Goal: Task Accomplishment & Management: Manage account settings

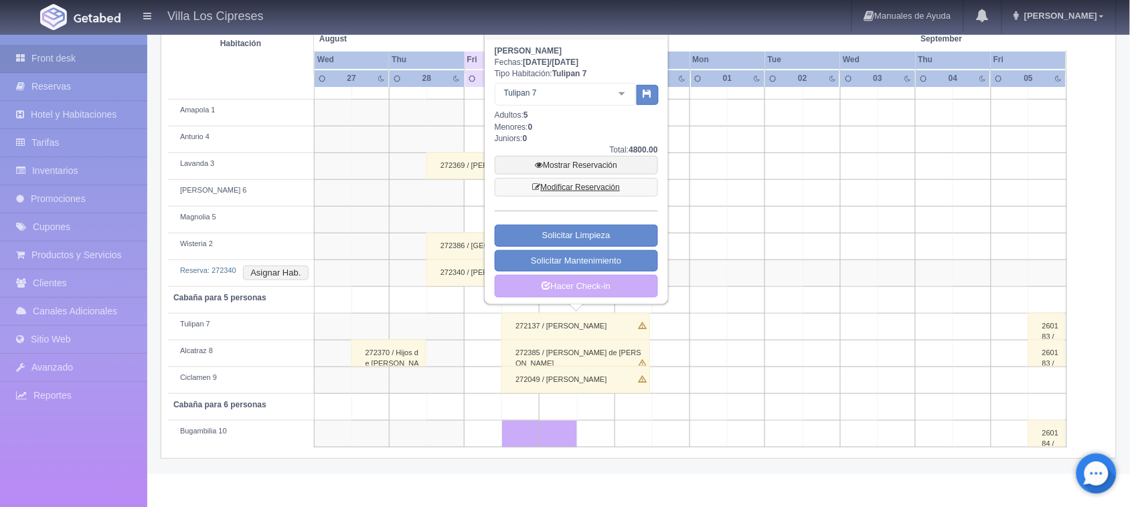
scroll to position [159, 0]
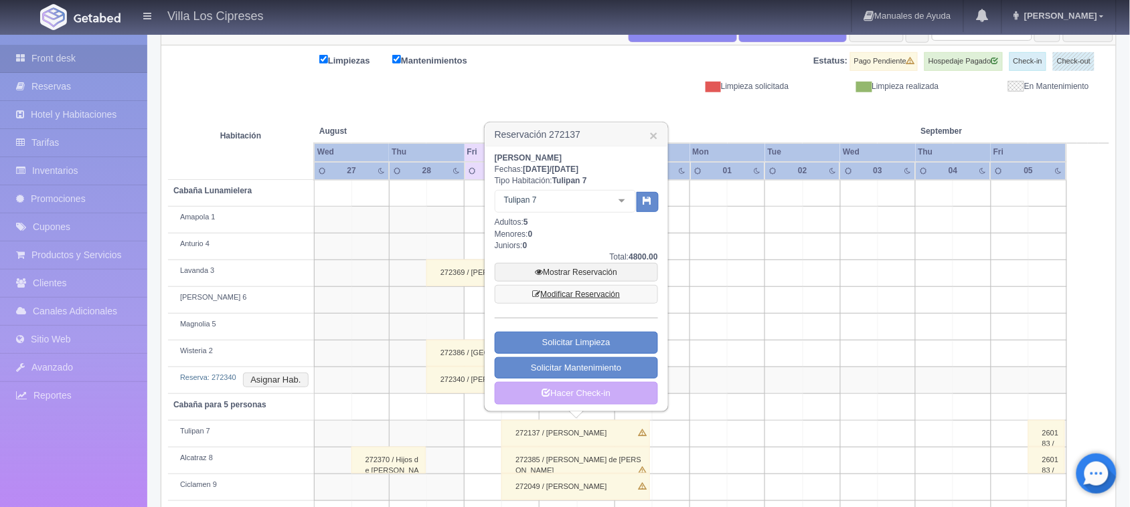
click at [549, 295] on link "Modificar Reservación" at bounding box center [576, 294] width 163 height 19
click at [578, 292] on link "Modificar Reservación" at bounding box center [576, 294] width 163 height 19
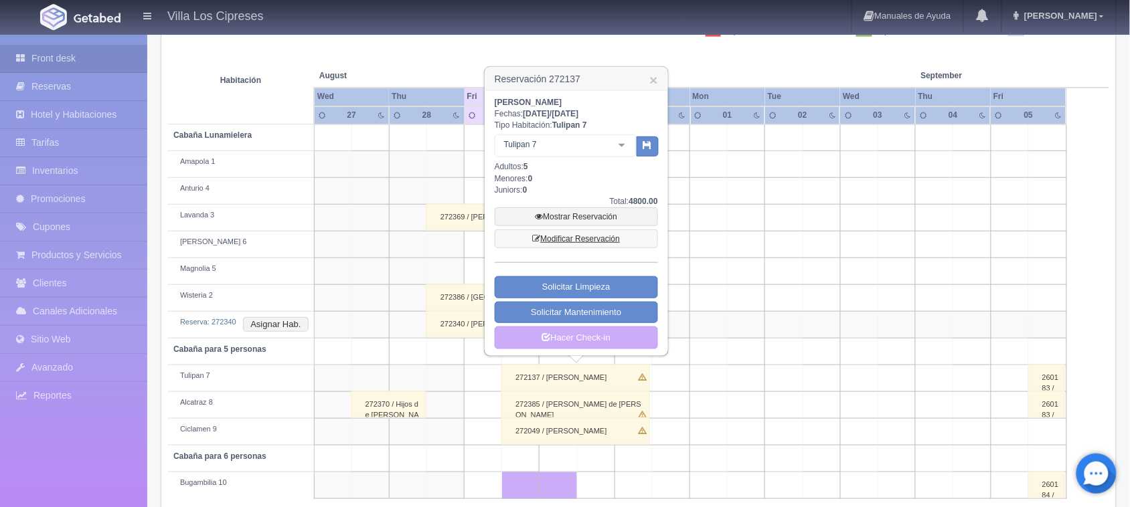
scroll to position [242, 0]
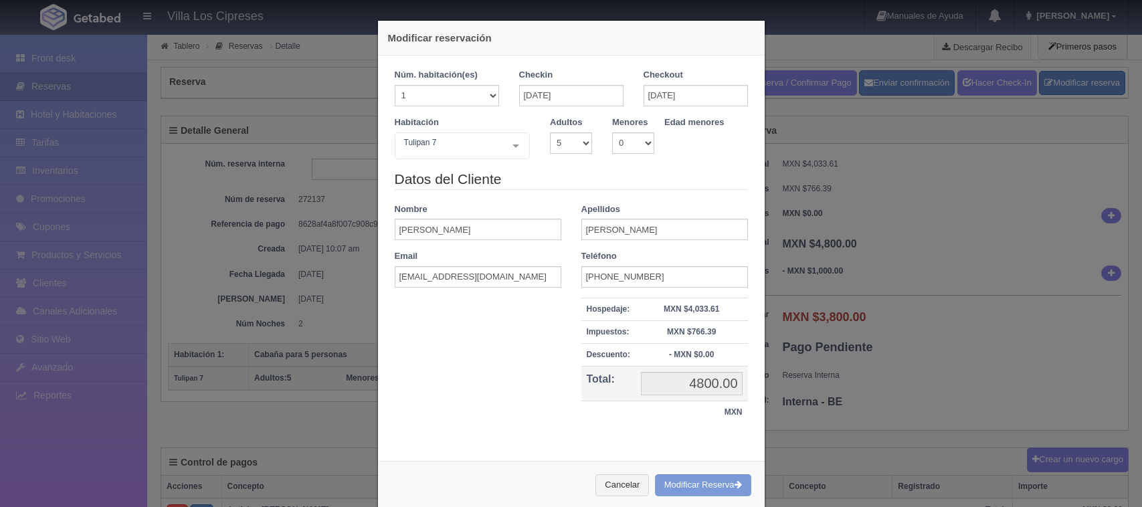
select select "5"
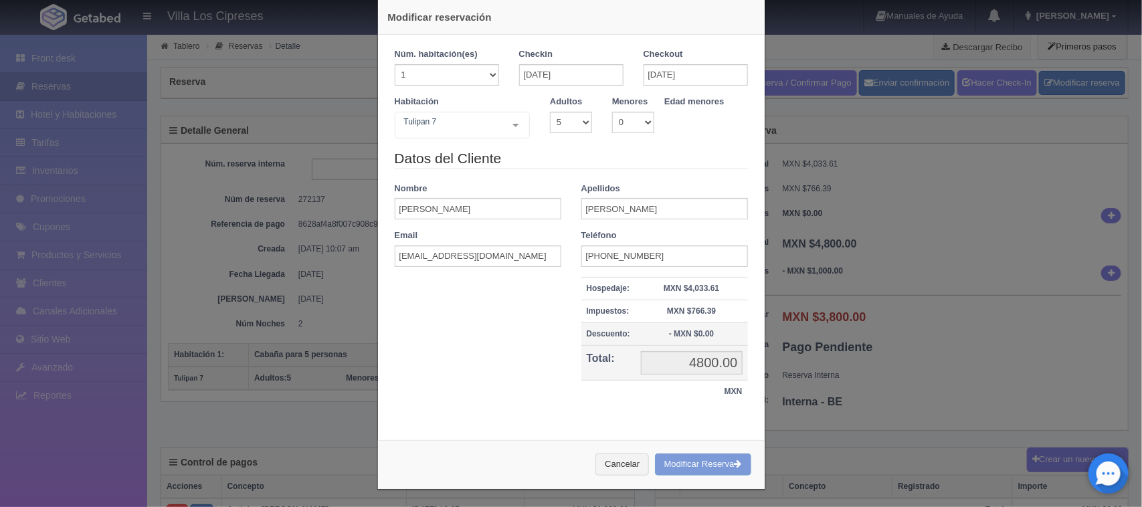
scroll to position [25, 0]
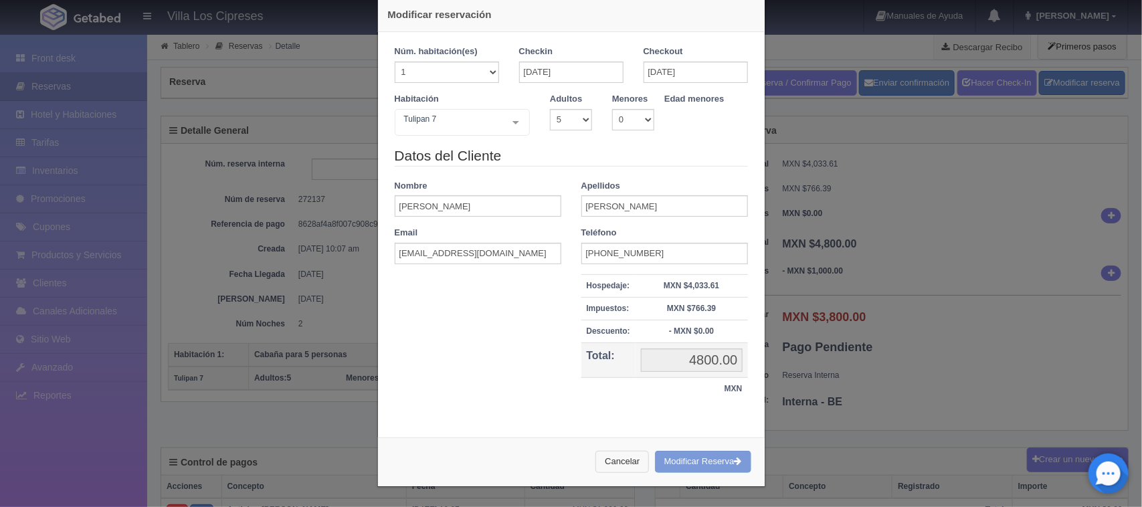
click at [620, 464] on button "Cancelar" at bounding box center [623, 462] width 54 height 22
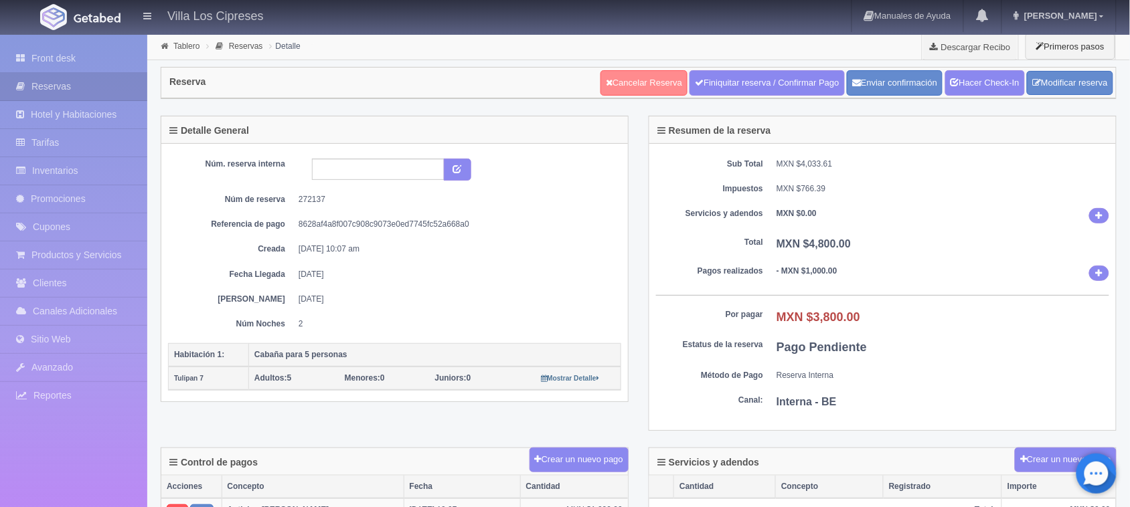
click at [653, 76] on link "Cancelar Reserva" at bounding box center [643, 82] width 87 height 25
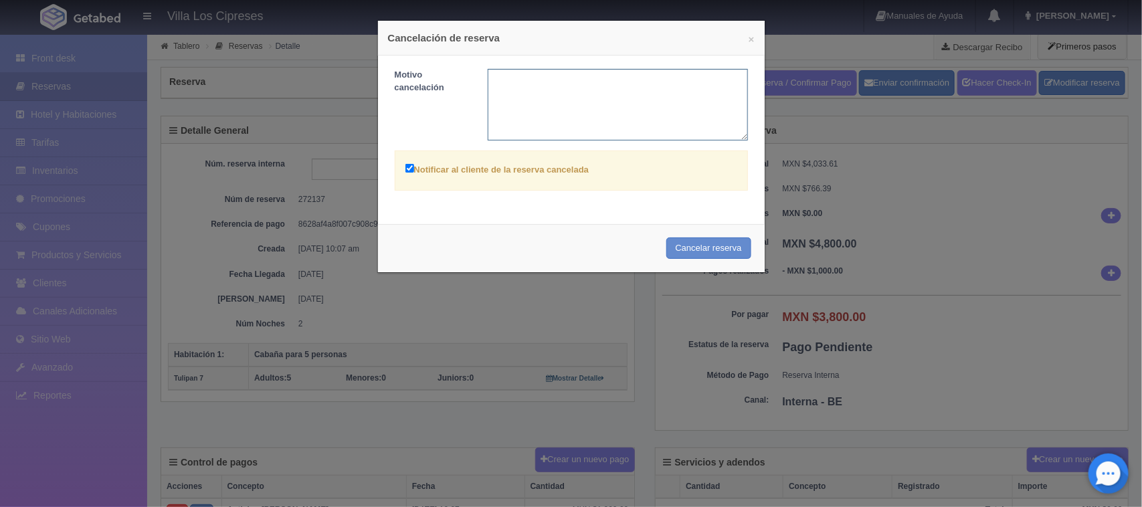
click at [533, 99] on textarea at bounding box center [618, 105] width 260 height 72
click at [555, 77] on textarea "reserva duplicada esta reserva feu echa dos veses" at bounding box center [618, 105] width 260 height 72
click at [616, 78] on textarea "reserva duplicada esta reserva feu echa dos veses" at bounding box center [618, 105] width 260 height 72
drag, startPoint x: 606, startPoint y: 82, endPoint x: 619, endPoint y: 78, distance: 13.3
click at [619, 78] on textarea "reserva duplicada esta reserva fu echa dos veses" at bounding box center [618, 105] width 260 height 72
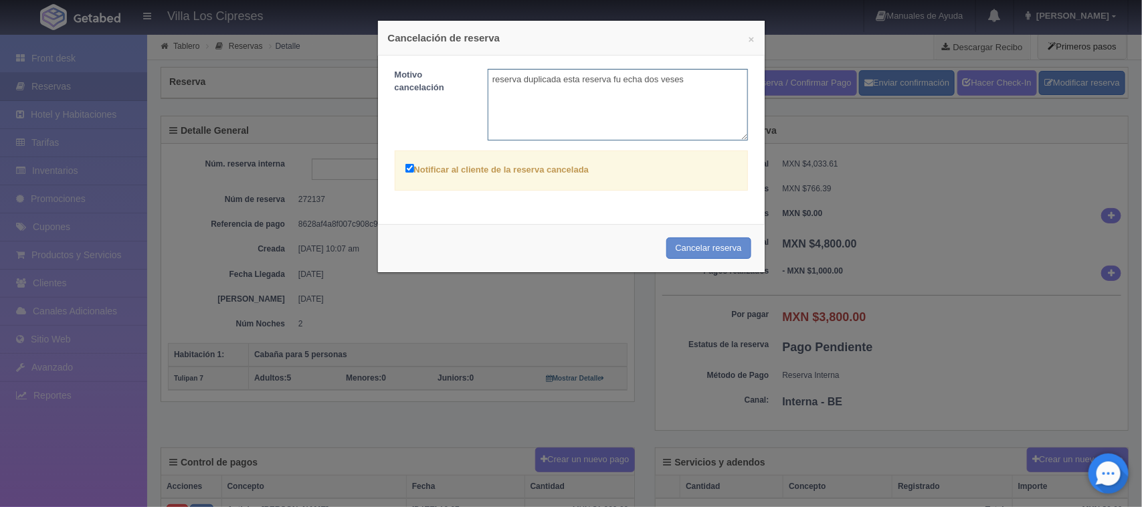
click at [619, 78] on textarea "reserva duplicada esta reserva fu echa dos veses" at bounding box center [618, 105] width 260 height 72
click at [554, 82] on textarea "reserva duplicada esta reserva fue echa dos veses" at bounding box center [618, 105] width 260 height 72
click at [693, 87] on textarea "reserva duplicada( esta reserva fue echa dos veses" at bounding box center [618, 105] width 260 height 72
type textarea "reserva duplicada( esta reserva fue echa dos veses)"
click at [678, 250] on button "Cancelar reserva" at bounding box center [709, 249] width 85 height 22
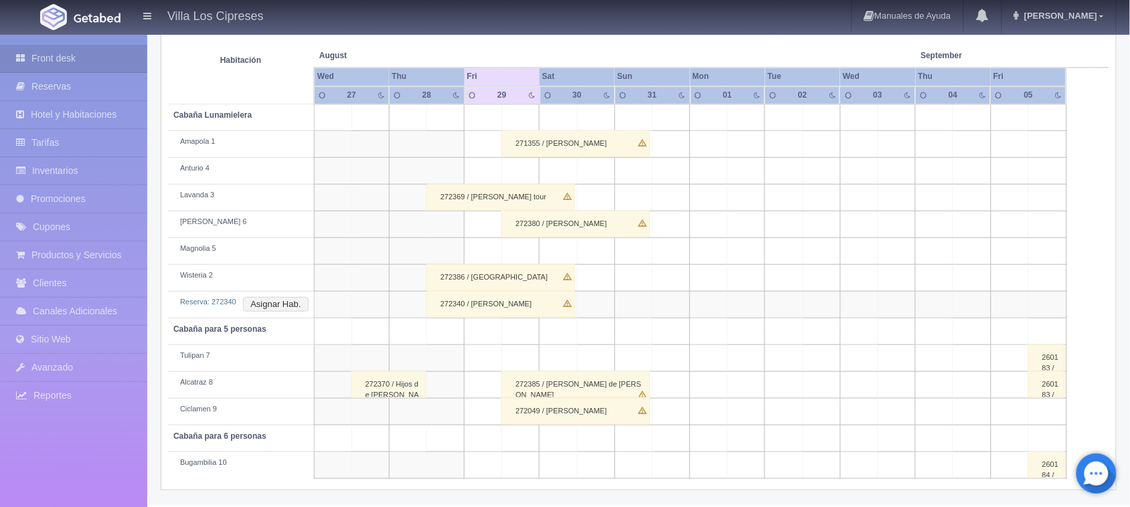
scroll to position [234, 0]
drag, startPoint x: 557, startPoint y: 415, endPoint x: 550, endPoint y: 409, distance: 9.5
click at [550, 409] on div "272049 / [PERSON_NAME]" at bounding box center [575, 411] width 149 height 27
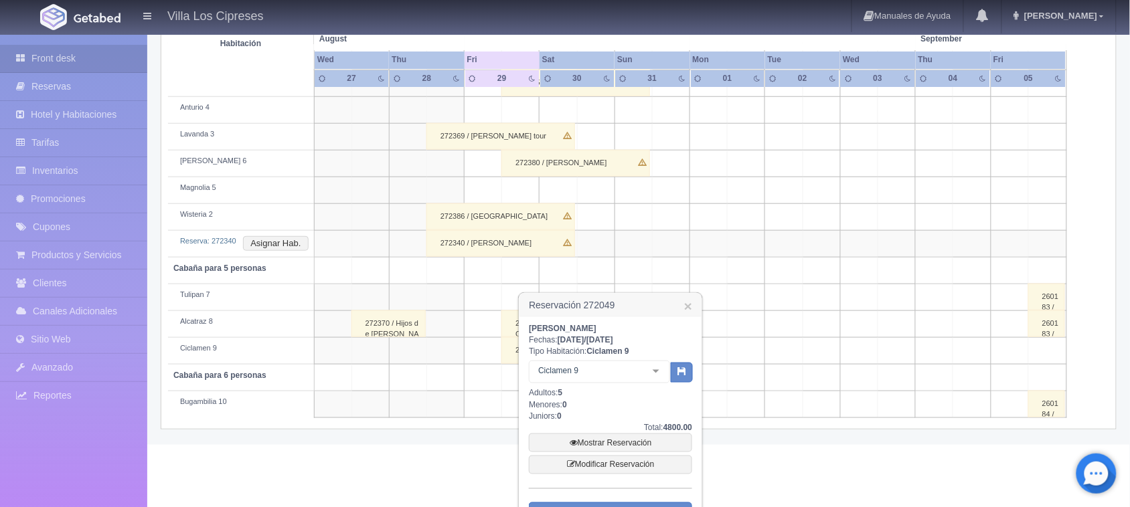
scroll to position [379, 0]
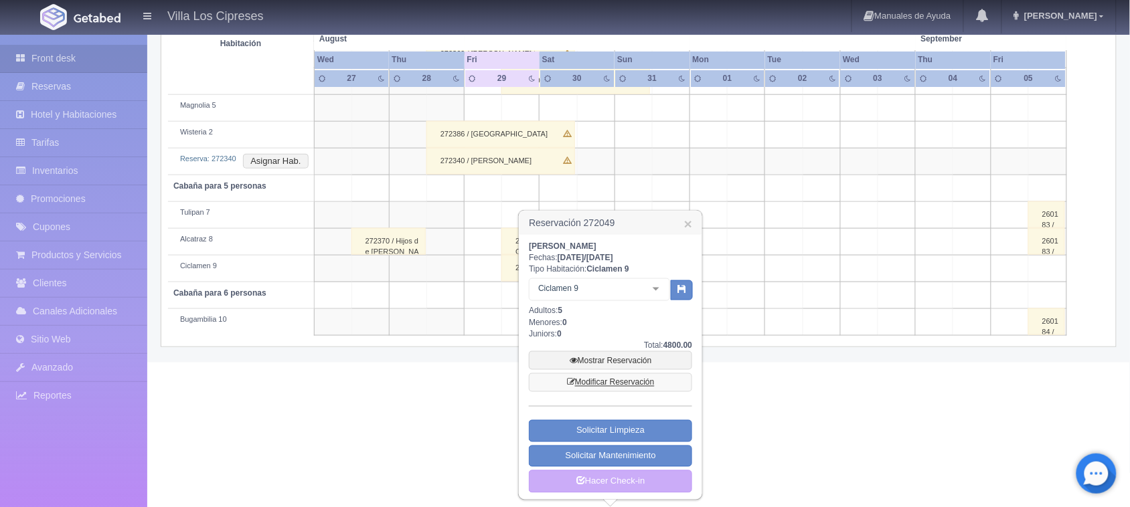
click at [629, 383] on link "Modificar Reservación" at bounding box center [610, 382] width 163 height 19
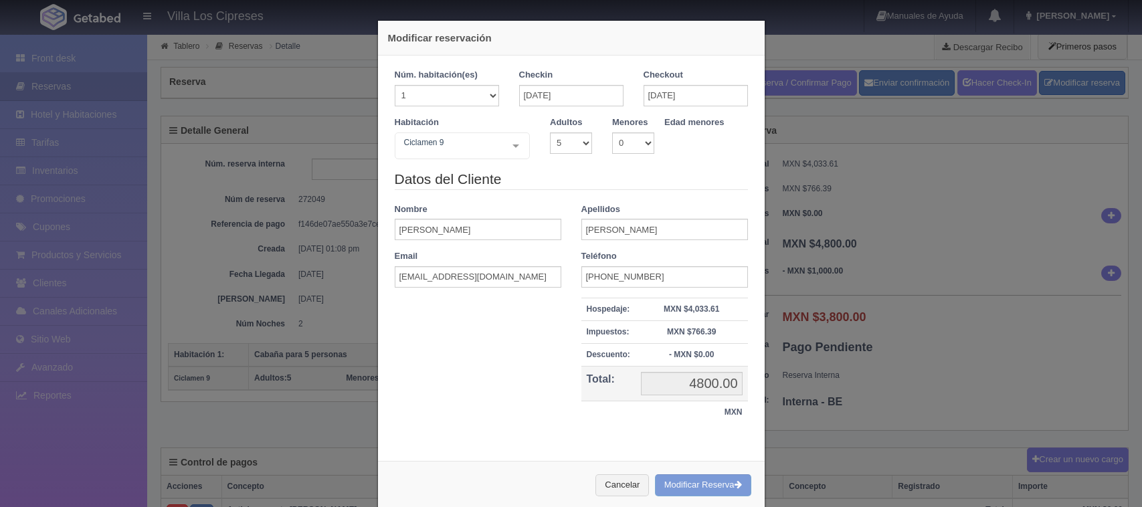
select select "5"
click at [505, 141] on div "Ciclamen 9 Cabaña Lunamielera Cabaña Lunamielera - Sin asignar Anturio 4 Magnol…" at bounding box center [463, 146] width 136 height 27
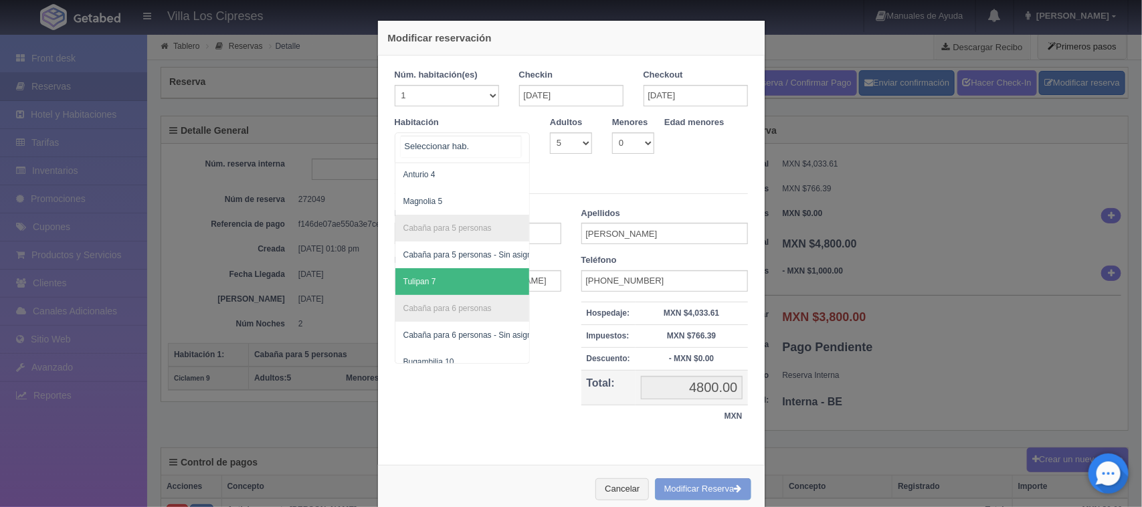
scroll to position [80, 0]
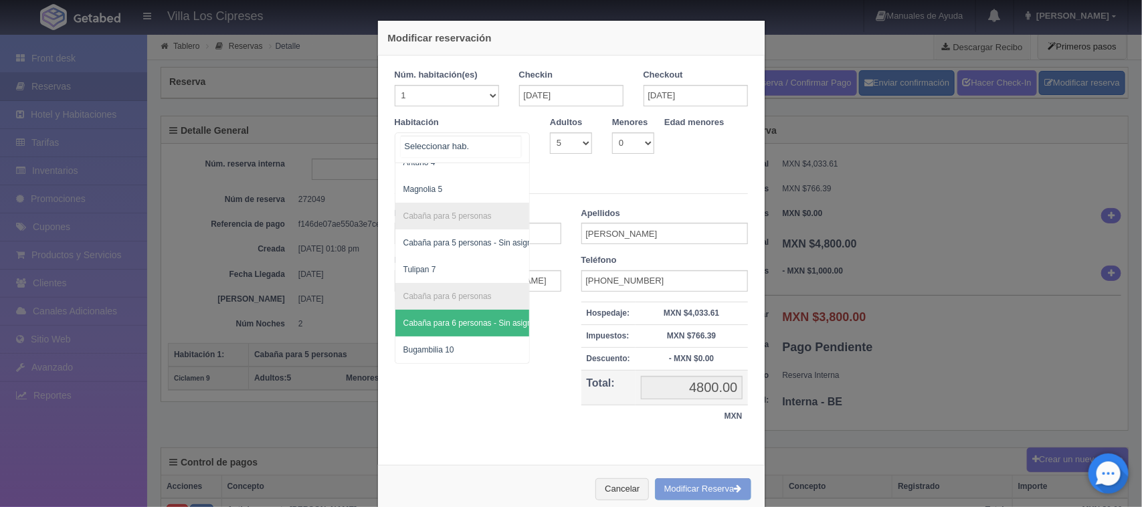
click at [449, 319] on span "Cabaña para 6 personas - Sin asignar" at bounding box center [472, 323] width 136 height 9
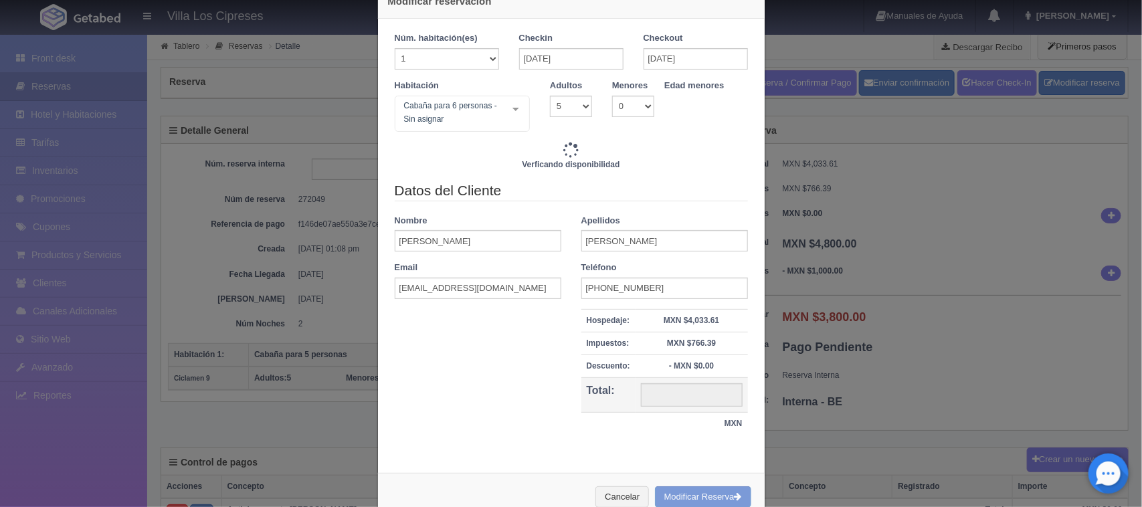
type input "5000.00"
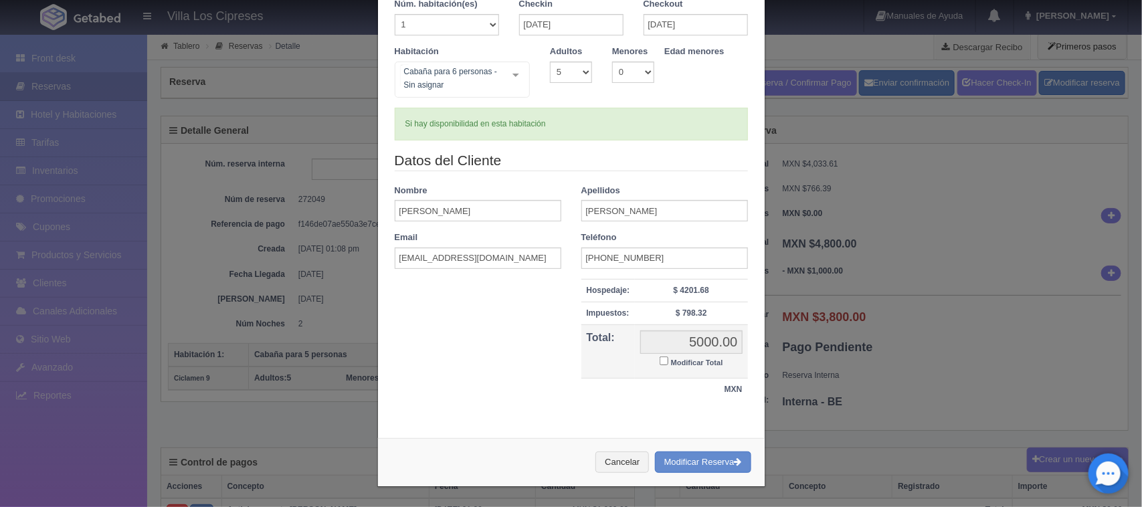
click at [511, 78] on div at bounding box center [516, 74] width 27 height 25
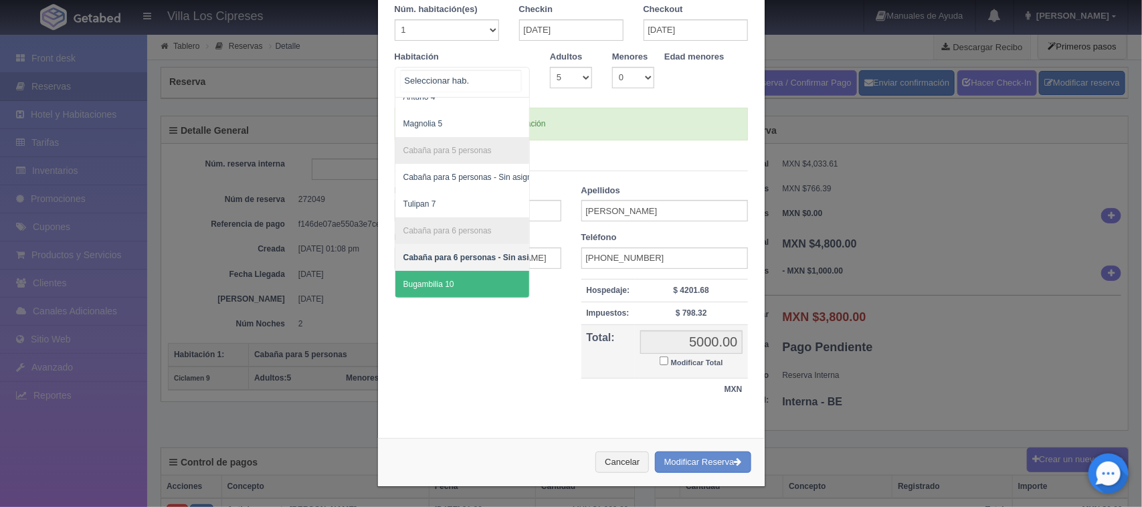
click at [448, 274] on span "Bugambilia 10" at bounding box center [475, 284] width 159 height 27
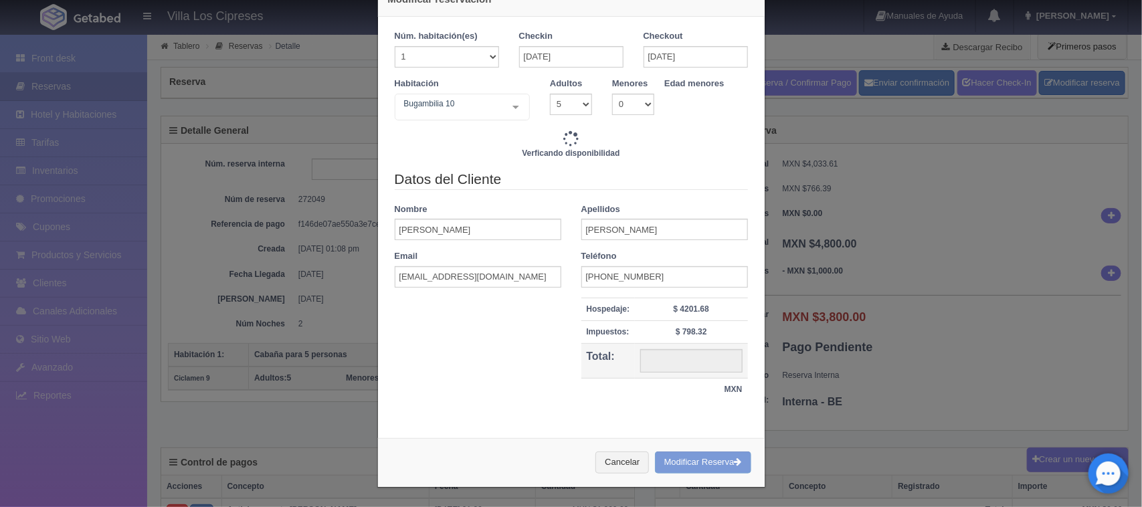
type input "5000.00"
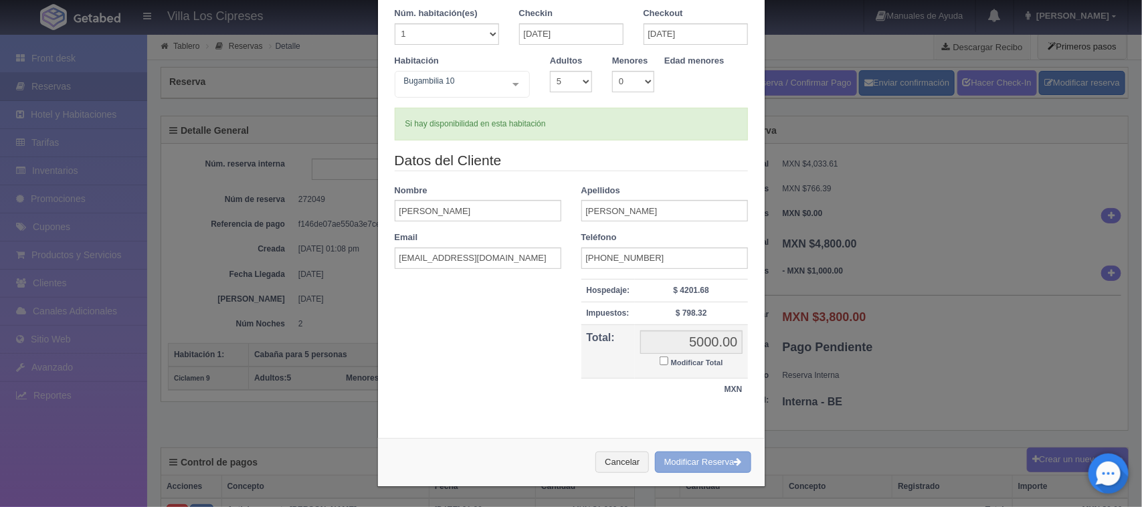
click at [701, 452] on button "Modificar Reserva" at bounding box center [703, 463] width 96 height 22
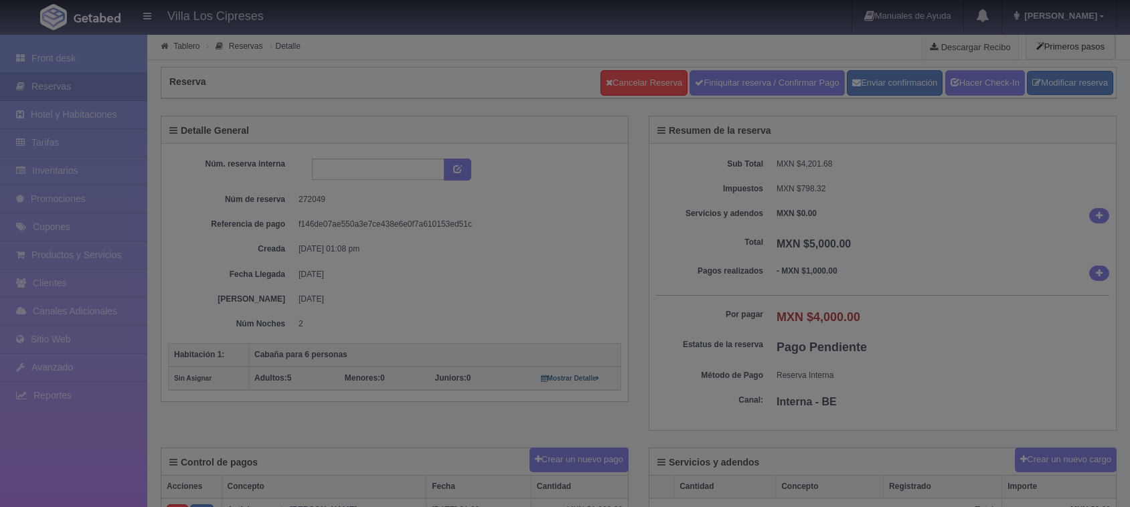
select select "5"
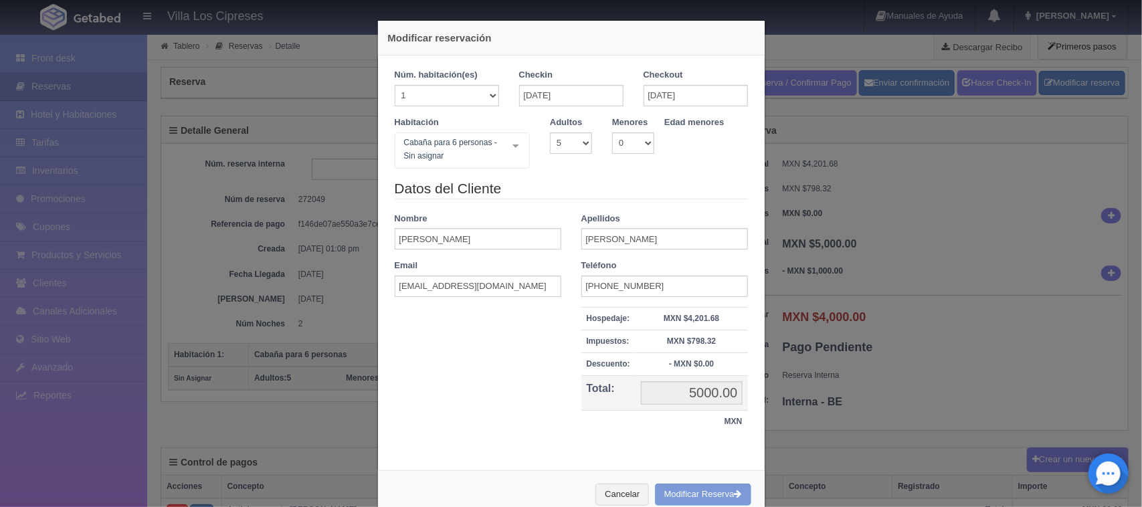
scroll to position [34, 0]
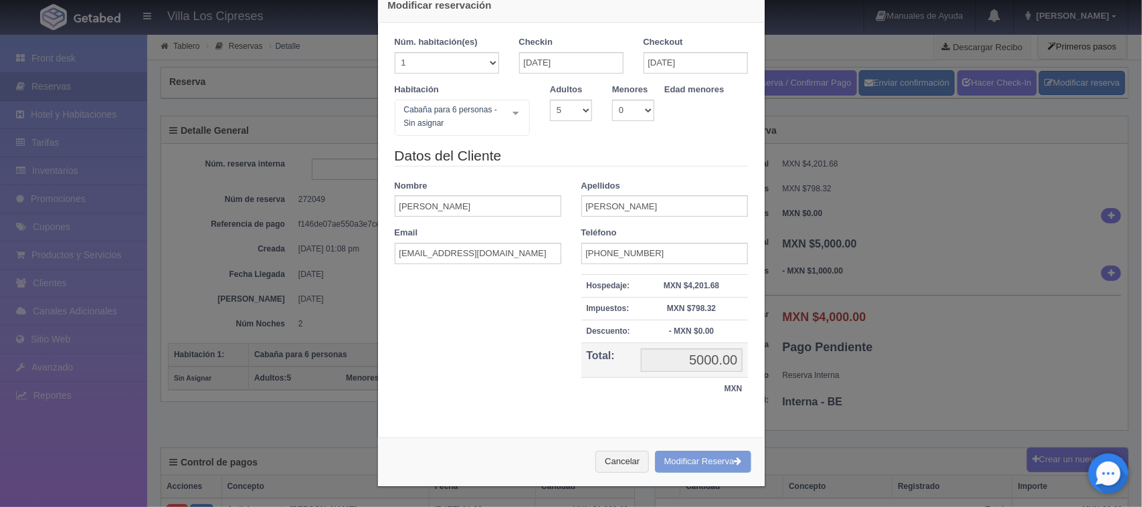
click at [675, 454] on div "Cancelar Modificar Reserva" at bounding box center [571, 462] width 387 height 49
click at [680, 459] on div "Cancelar Modificar Reserva" at bounding box center [571, 462] width 387 height 49
click at [713, 456] on div "Cancelar Modificar Reserva" at bounding box center [571, 462] width 387 height 49
click at [606, 463] on button "Cancelar" at bounding box center [623, 462] width 54 height 22
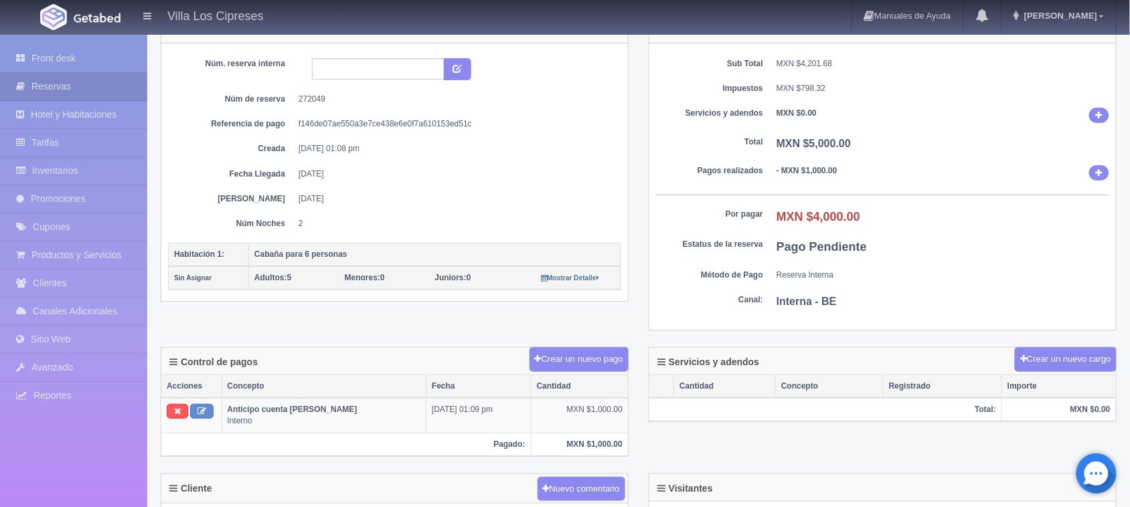
scroll to position [0, 0]
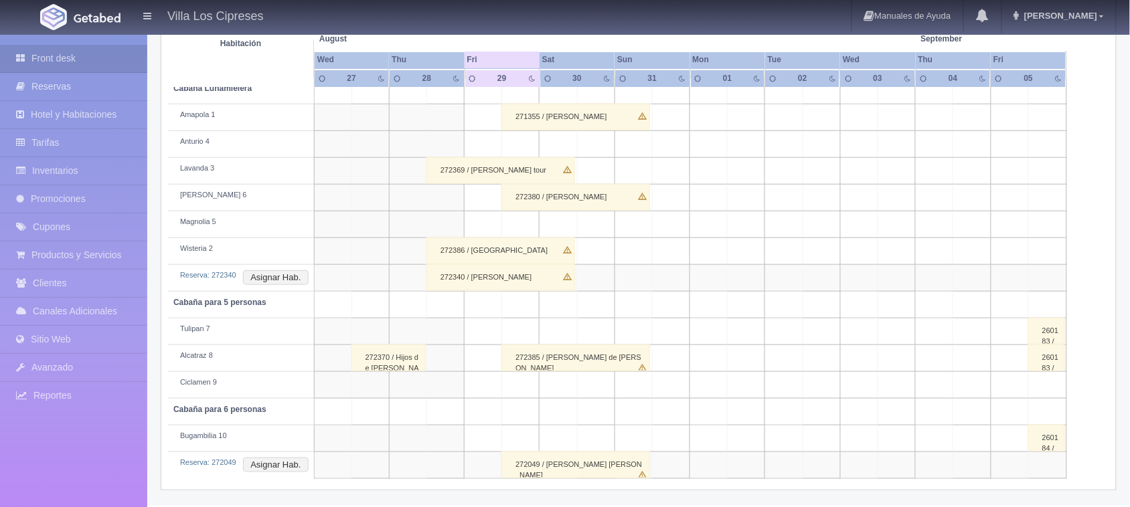
scroll to position [261, 0]
click at [582, 465] on div "272049 / Jorge Octavio Miramontes Medina" at bounding box center [575, 465] width 149 height 27
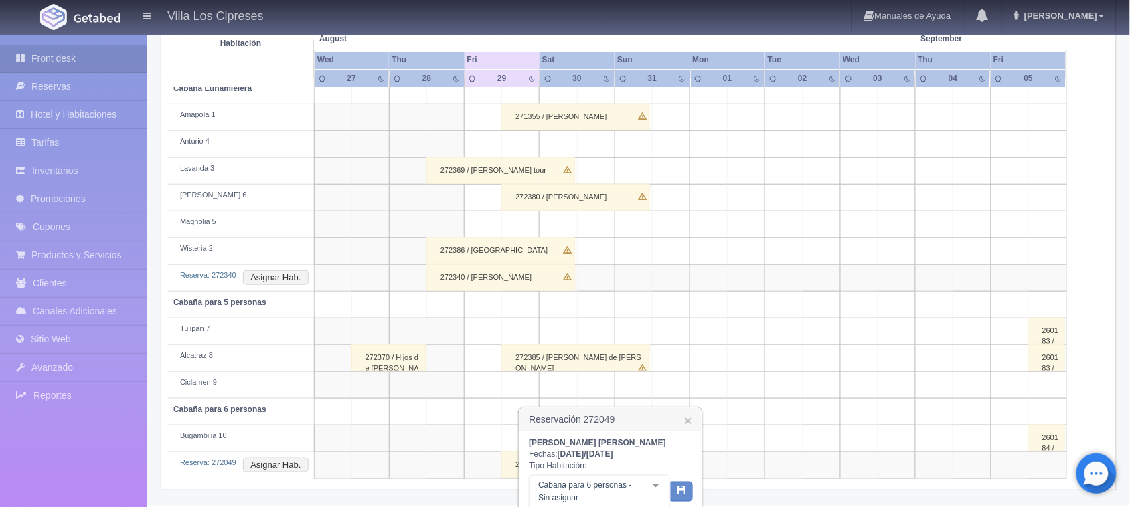
click at [553, 118] on div "271355 / Clara Dueñas" at bounding box center [575, 117] width 149 height 27
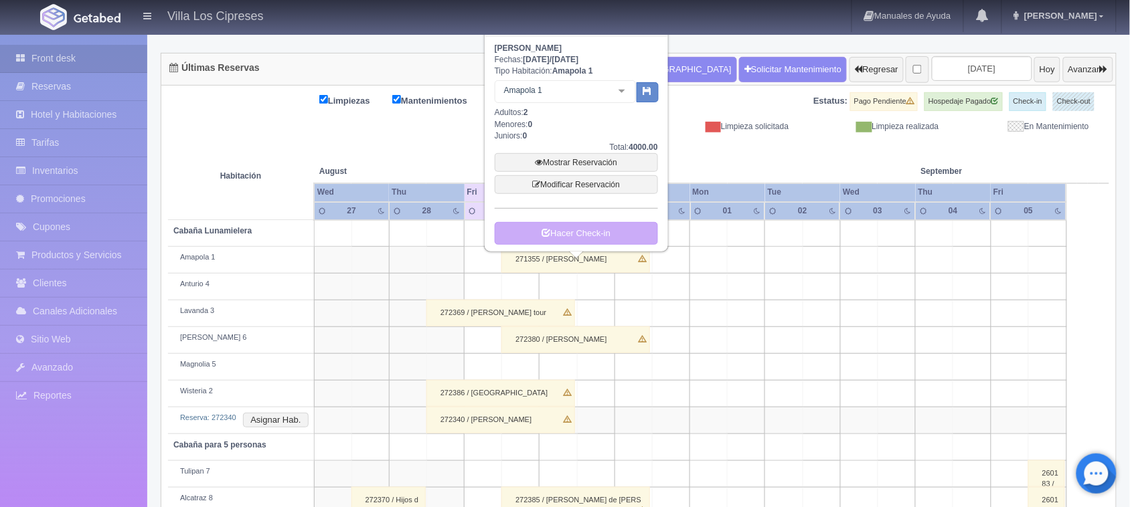
scroll to position [10, 0]
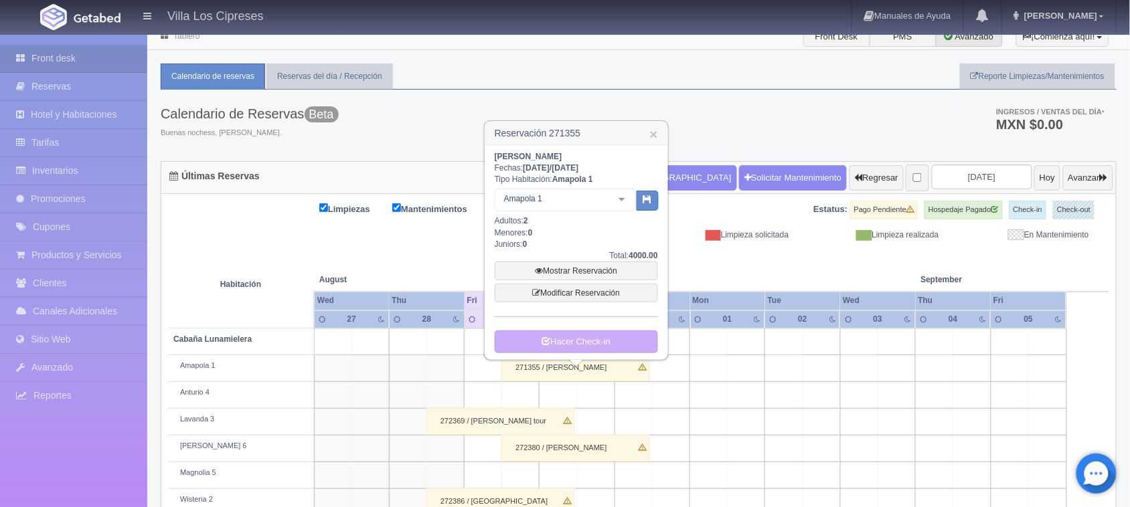
click at [686, 115] on div "Calendario de Reservas Beta Buenas nochess, Hugo. Ingresos / Ventas del día * M…" at bounding box center [639, 126] width 956 height 72
click at [422, 120] on div "Calendario de Reservas Beta Buenas nochess, Hugo. Ingresos / Ventas del día * M…" at bounding box center [639, 126] width 956 height 72
click at [653, 136] on link "×" at bounding box center [654, 134] width 8 height 14
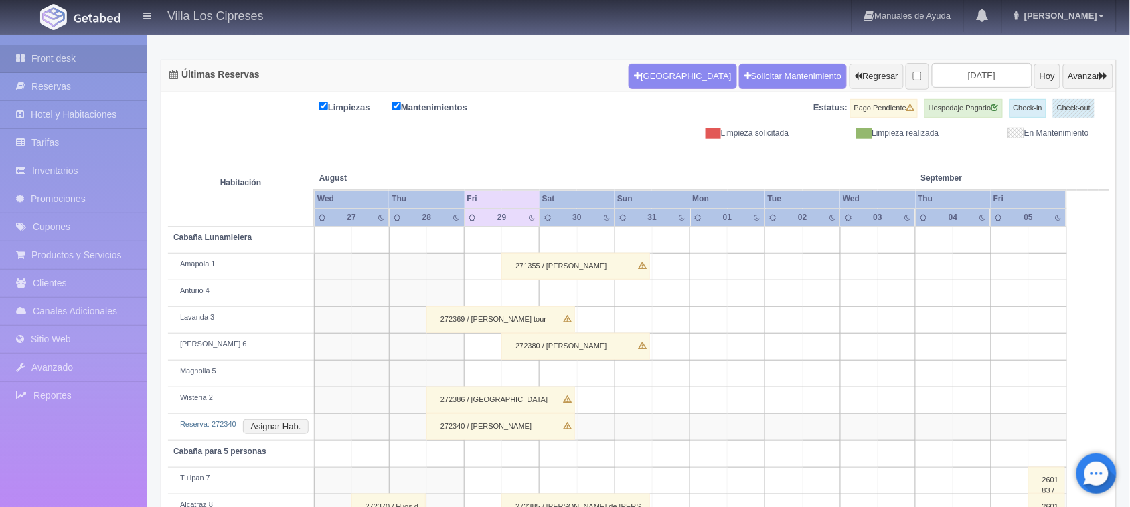
scroll to position [261, 0]
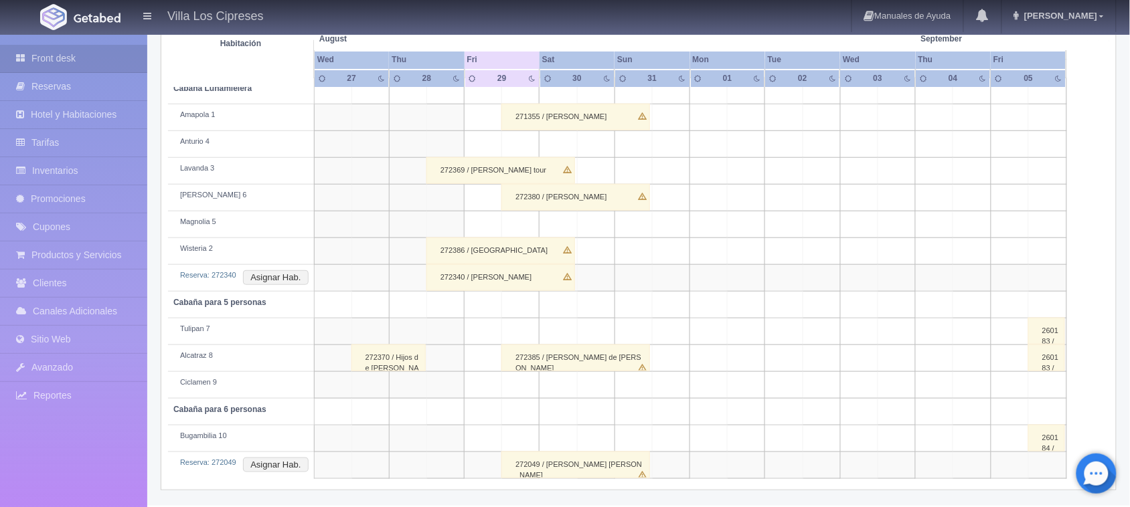
click at [513, 171] on div "272369 / Franco Javier Sierra tour" at bounding box center [500, 170] width 149 height 27
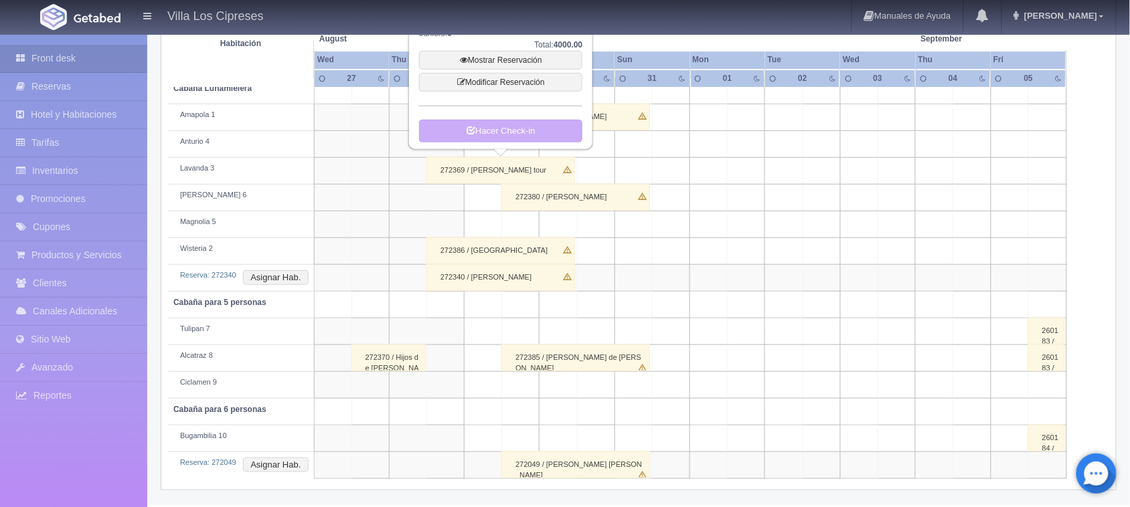
click at [483, 307] on td at bounding box center [482, 305] width 37 height 27
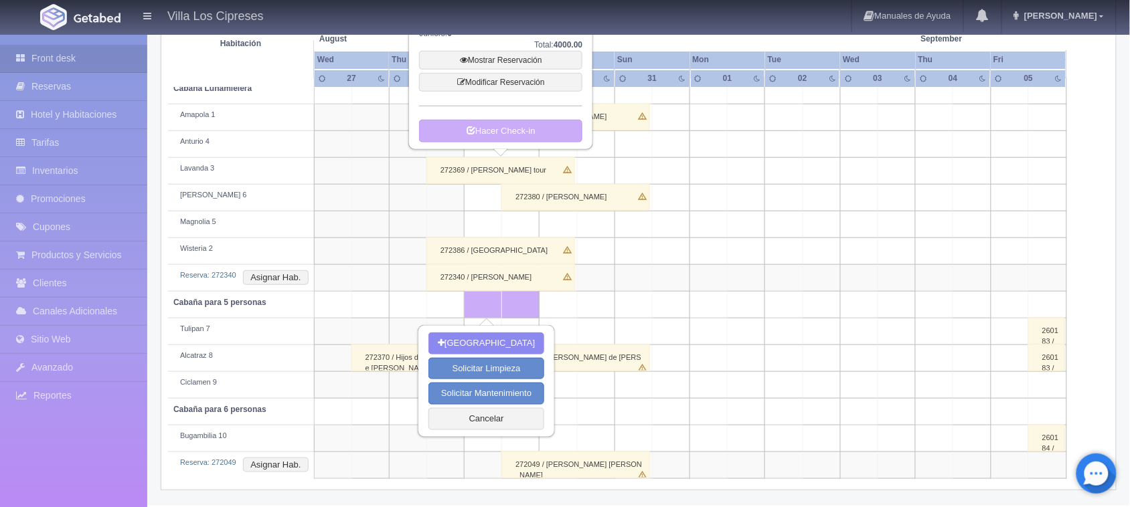
click at [1095, 286] on table "Habitación August Aug September Sep Wed Thu Fri Sat Sun Mon" at bounding box center [638, 234] width 941 height 489
click at [477, 305] on td at bounding box center [482, 305] width 37 height 27
click at [456, 422] on button "Cancelar" at bounding box center [486, 419] width 116 height 22
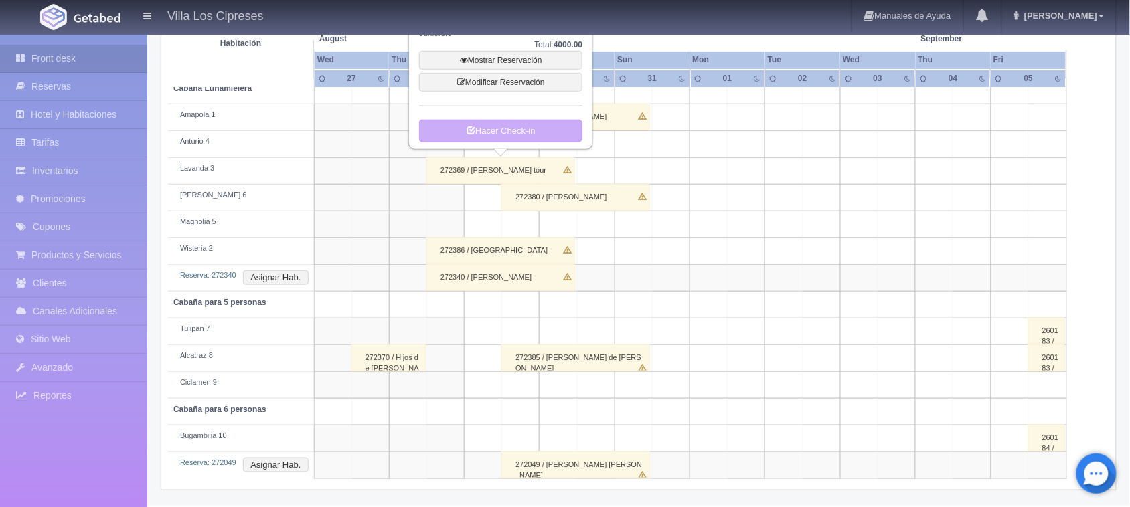
click at [1113, 146] on div "Limpiezas Mantenimientos Estatus: Pago Pendiente Hospedaje Pagado Check-in Chec…" at bounding box center [638, 216] width 954 height 547
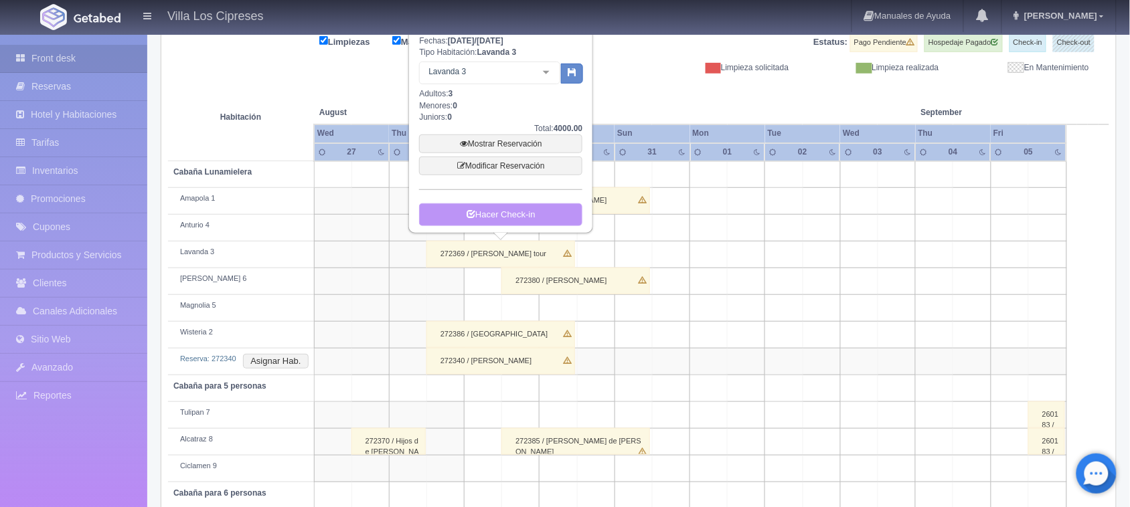
scroll to position [94, 0]
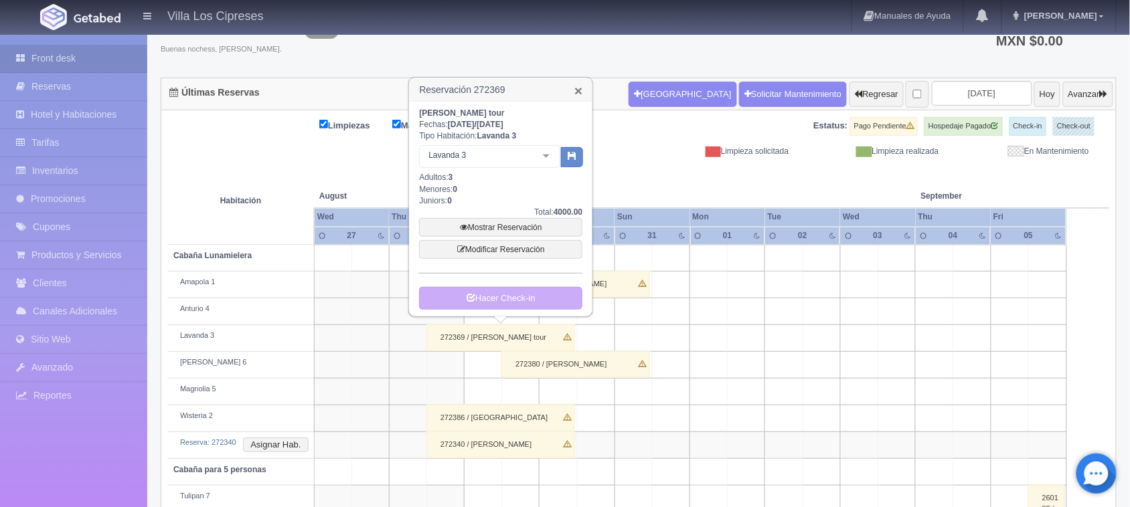
click at [576, 94] on link "×" at bounding box center [578, 91] width 8 height 14
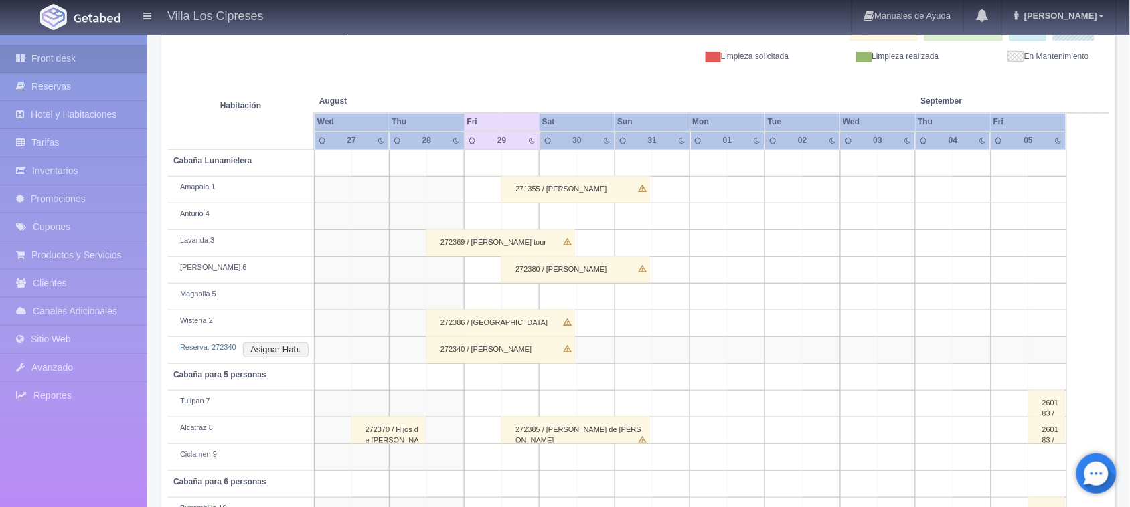
scroll to position [261, 0]
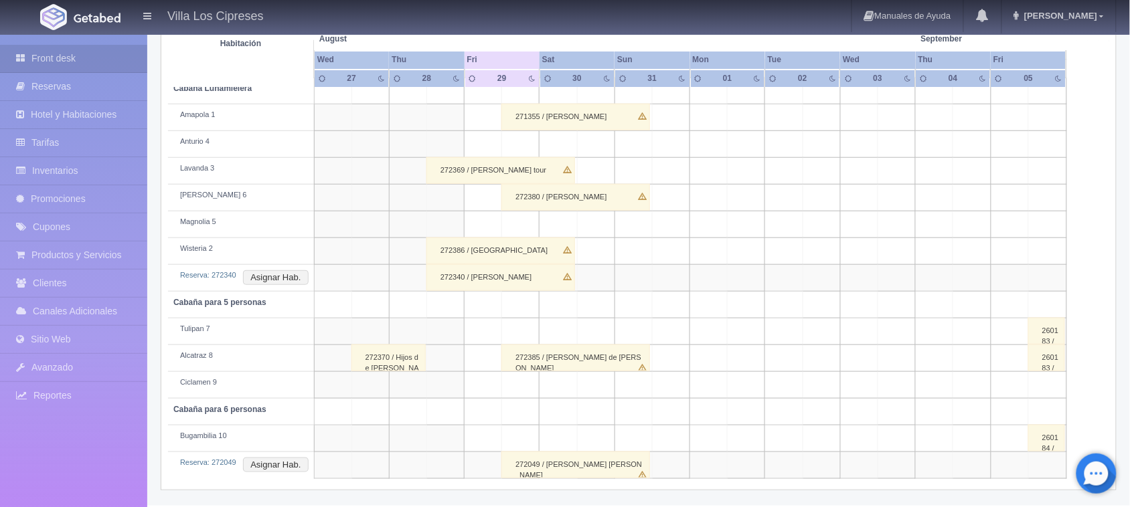
click at [499, 279] on div "272340 / Jesus romero gutierres" at bounding box center [500, 277] width 149 height 27
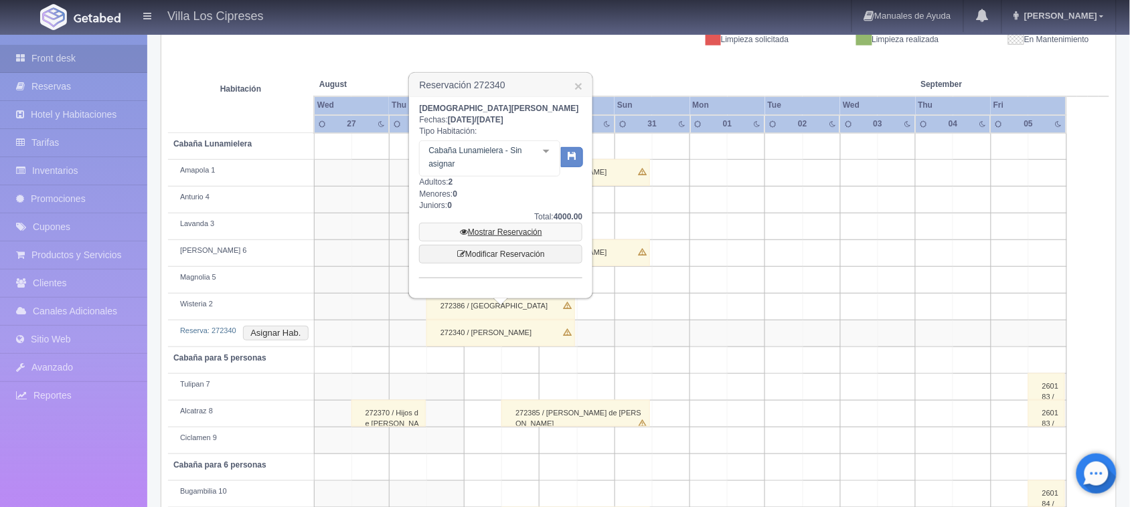
scroll to position [177, 0]
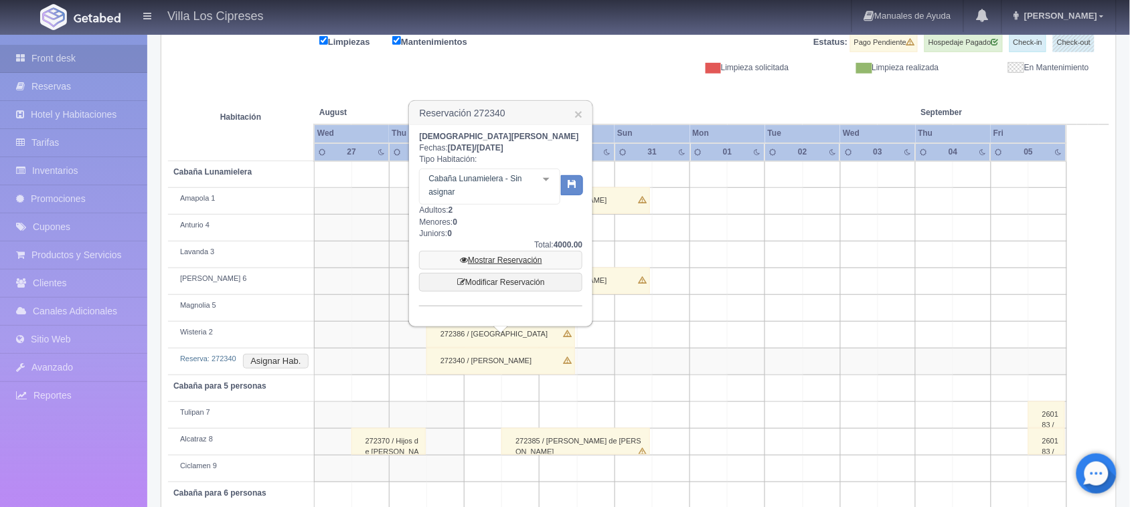
click at [513, 259] on link "Mostrar Reservación" at bounding box center [500, 260] width 163 height 19
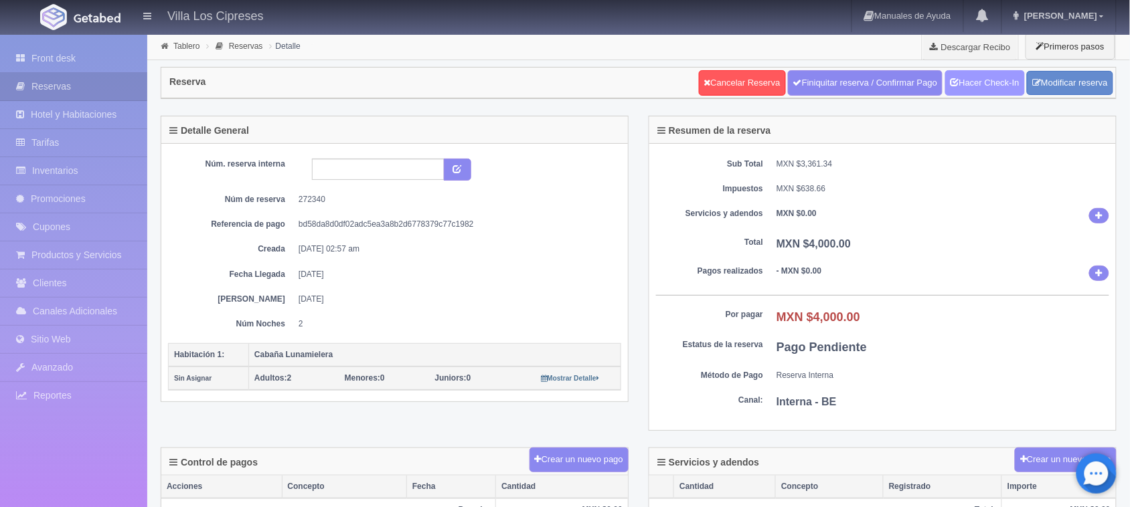
click at [980, 78] on link "Hacer Check-In" at bounding box center [985, 82] width 80 height 25
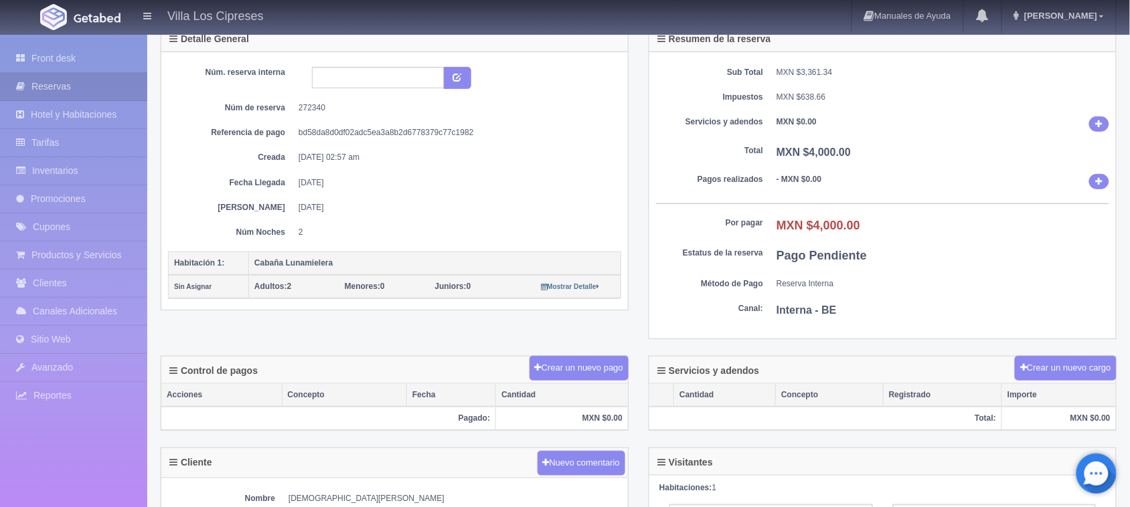
scroll to position [84, 0]
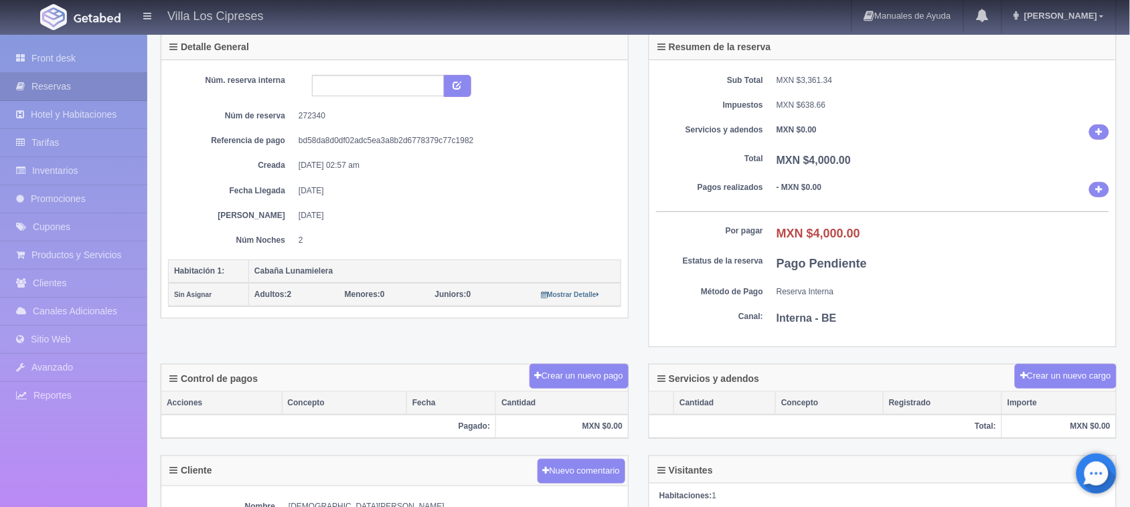
click at [874, 239] on dd "MXN $4,000.00" at bounding box center [942, 234] width 333 height 17
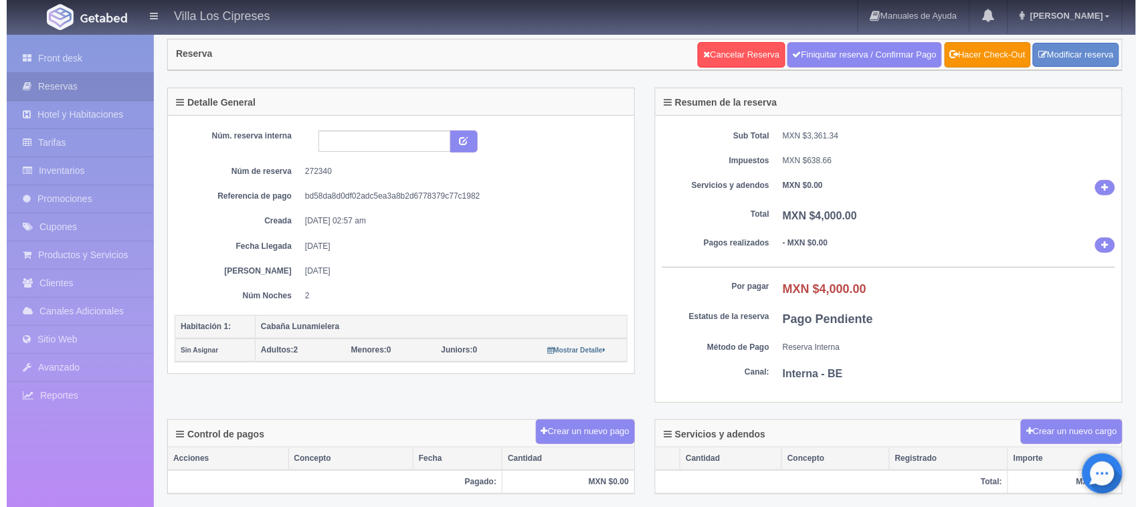
scroll to position [0, 0]
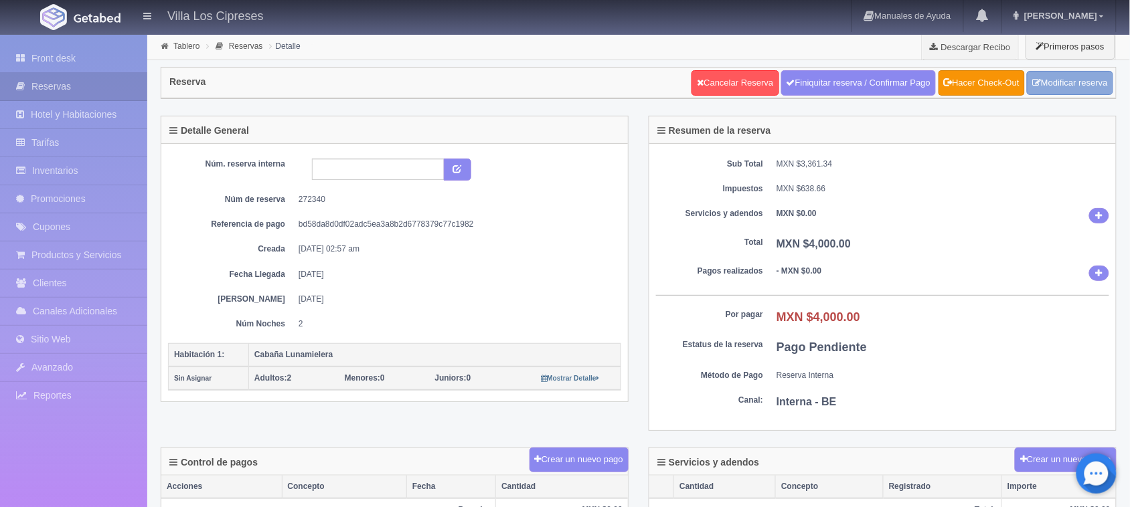
click at [1073, 80] on link "Modificar reserva" at bounding box center [1070, 83] width 86 height 25
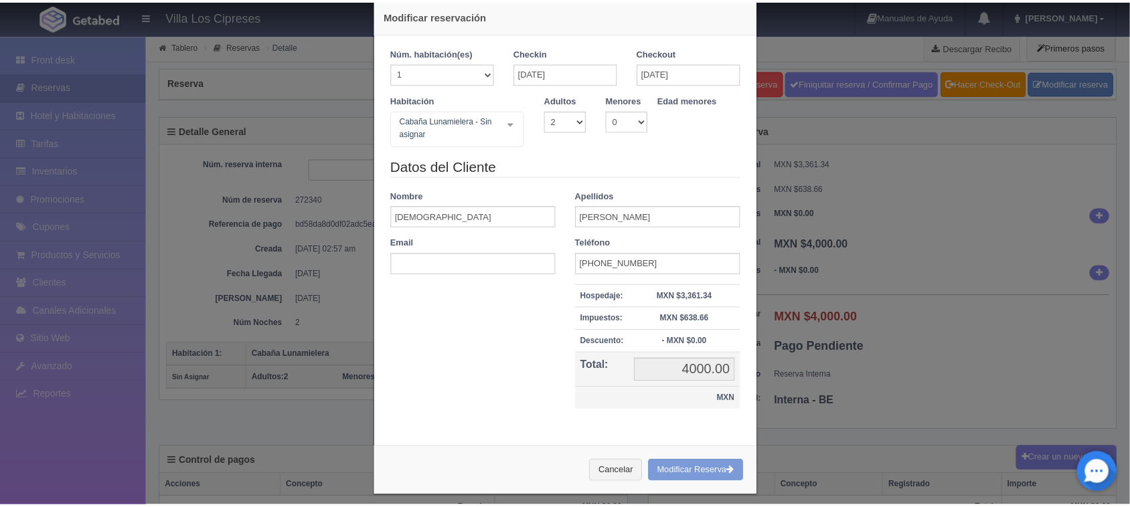
scroll to position [34, 0]
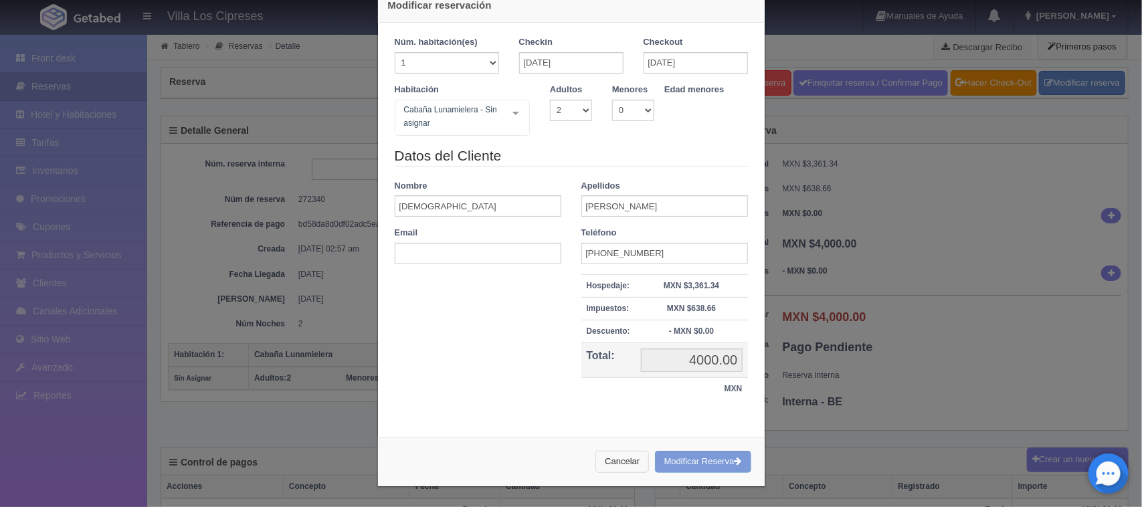
click at [614, 464] on button "Cancelar" at bounding box center [623, 462] width 54 height 22
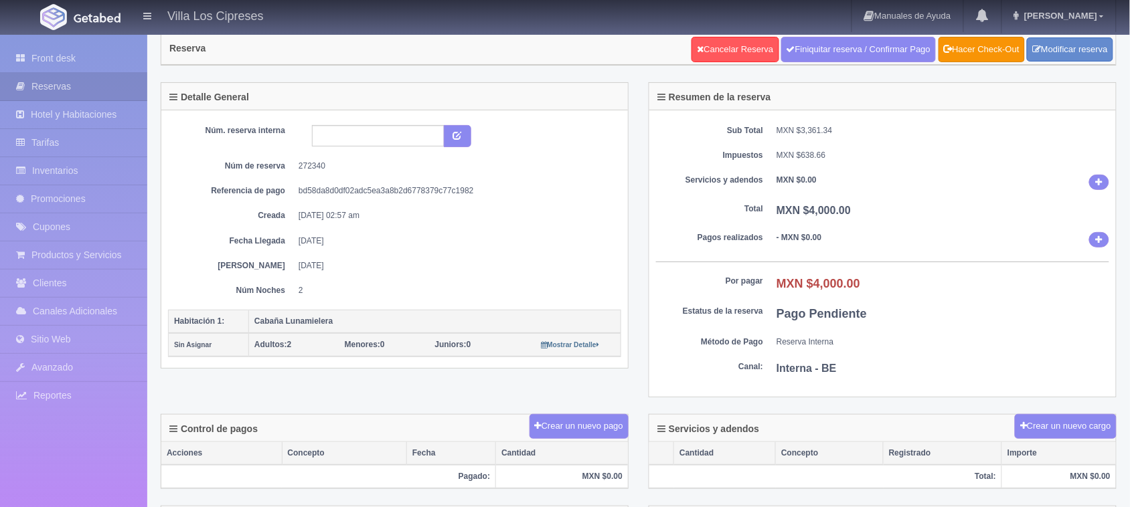
scroll to position [33, 0]
click at [844, 231] on div "Sub Total MXN $3,361.34 Impuestos MXN $638.66 Servicios y adendos MXN $0.00 Tot…" at bounding box center [882, 253] width 466 height 287
click at [813, 236] on b "- MXN $0.00" at bounding box center [798, 237] width 45 height 9
click at [861, 175] on div "Sub Total MXN $3,361.34 Impuestos MXN $638.66 Servicios y adendos MXN $0.00 Tot…" at bounding box center [882, 253] width 466 height 287
click at [835, 246] on dd "- MXN $0.00" at bounding box center [942, 239] width 333 height 15
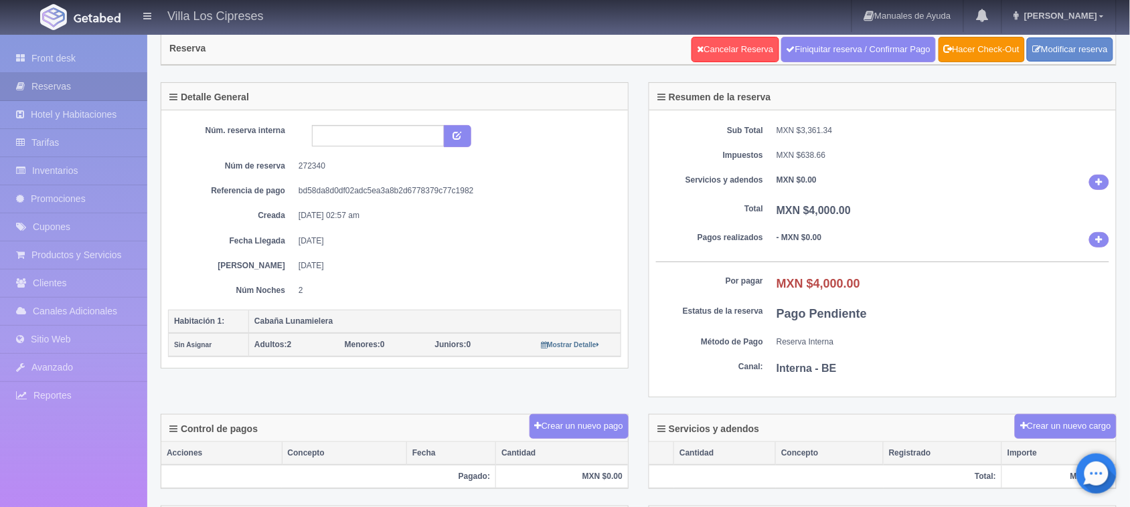
click at [835, 246] on dd "- MXN $0.00" at bounding box center [942, 239] width 333 height 15
click at [833, 239] on dd "- MXN $0.00" at bounding box center [942, 239] width 333 height 15
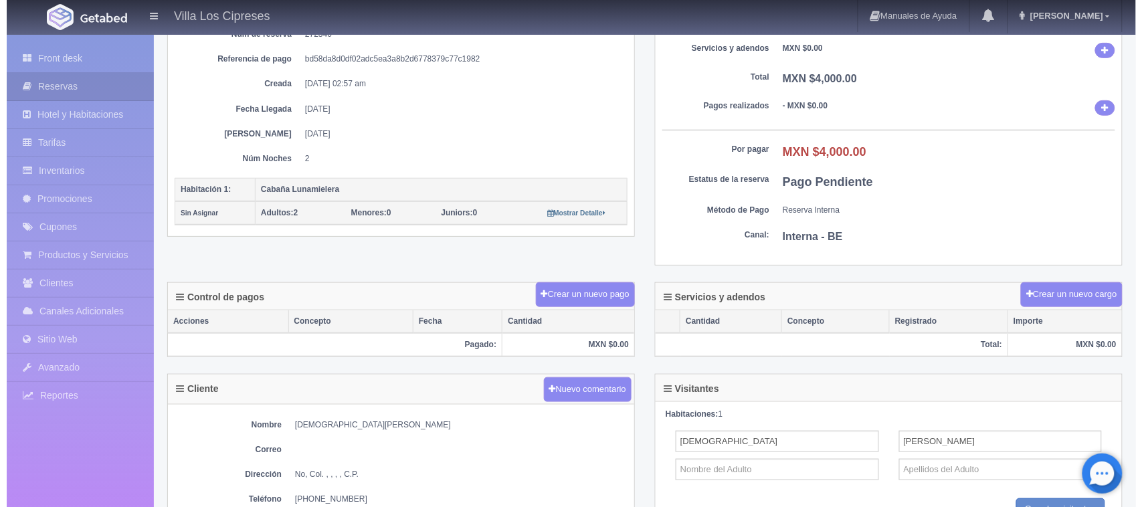
scroll to position [284, 0]
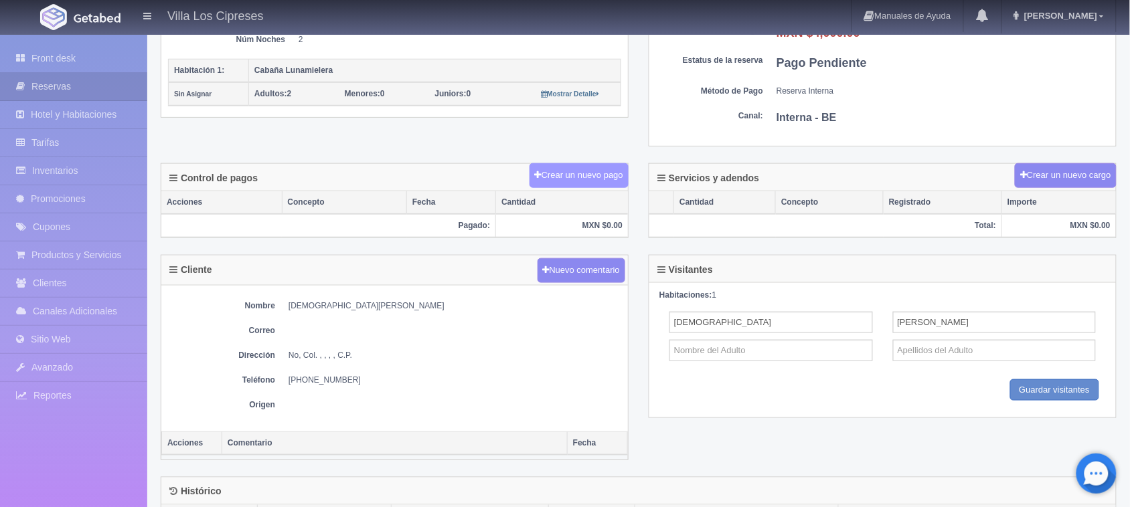
click at [557, 181] on button "Crear un nuevo pago" at bounding box center [578, 175] width 99 height 25
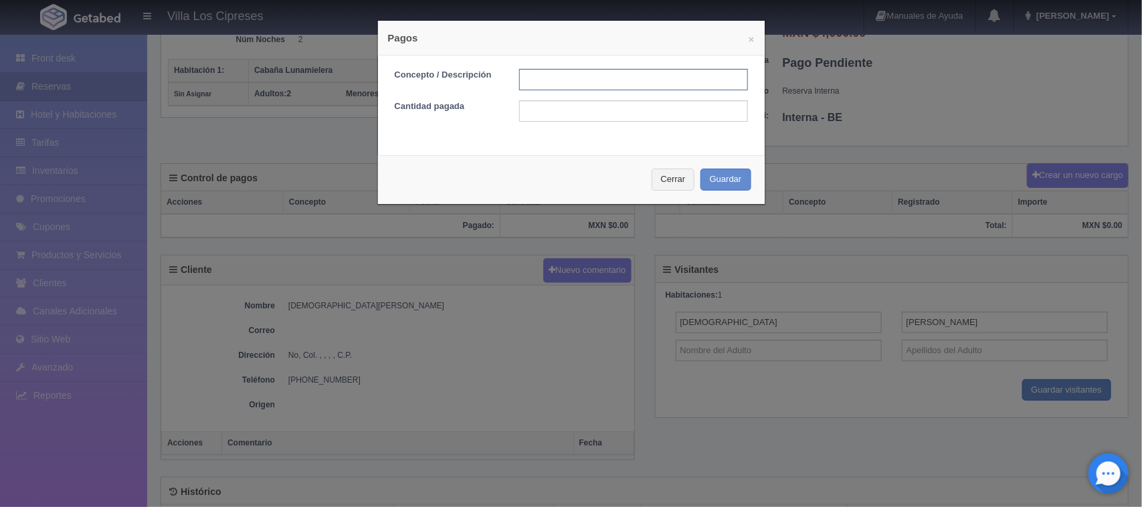
click at [571, 82] on input "text" at bounding box center [633, 79] width 229 height 21
type input "Tota Efectivo"
click at [549, 116] on input "text" at bounding box center [633, 110] width 229 height 21
type input "4000"
click at [728, 184] on button "Guardar" at bounding box center [726, 180] width 51 height 22
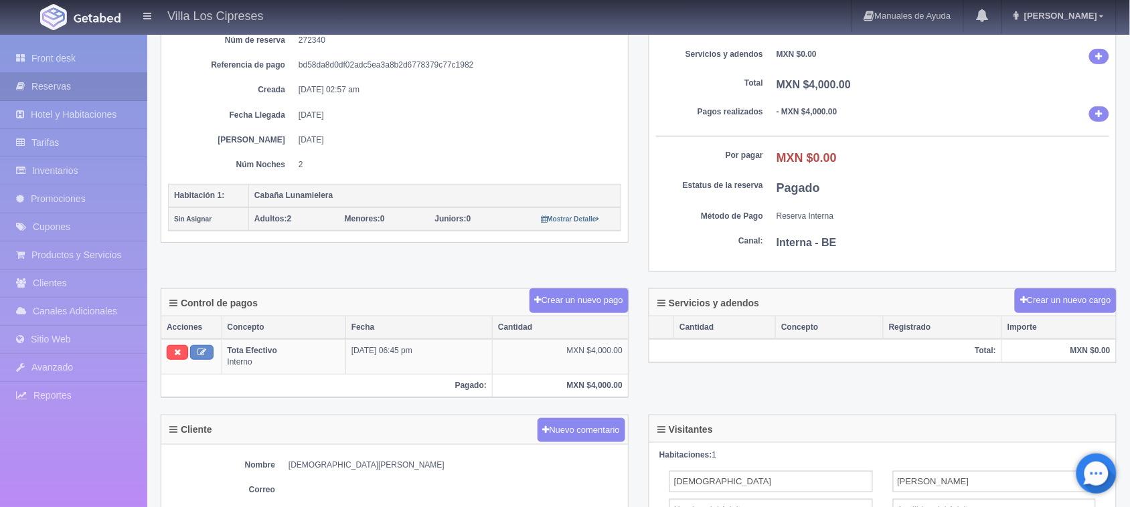
scroll to position [33, 0]
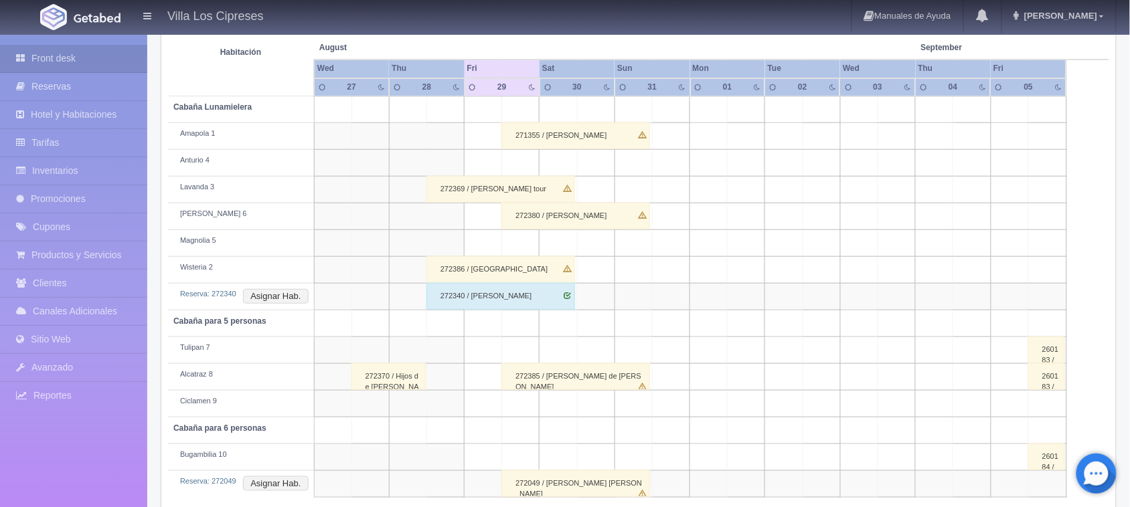
scroll to position [261, 0]
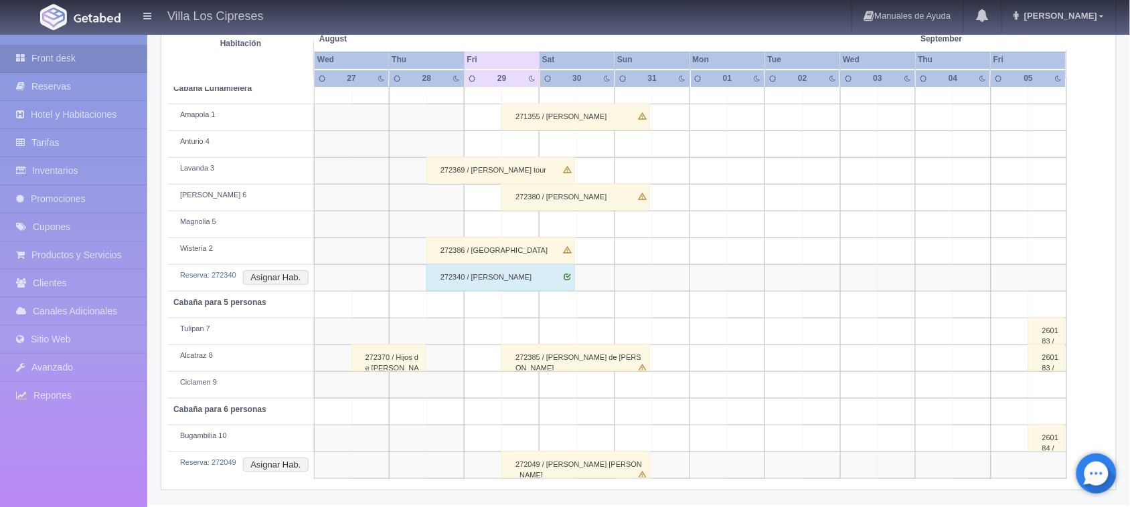
click at [570, 466] on div "272049 / Jorge Octavio Miramontes Medina" at bounding box center [575, 465] width 149 height 27
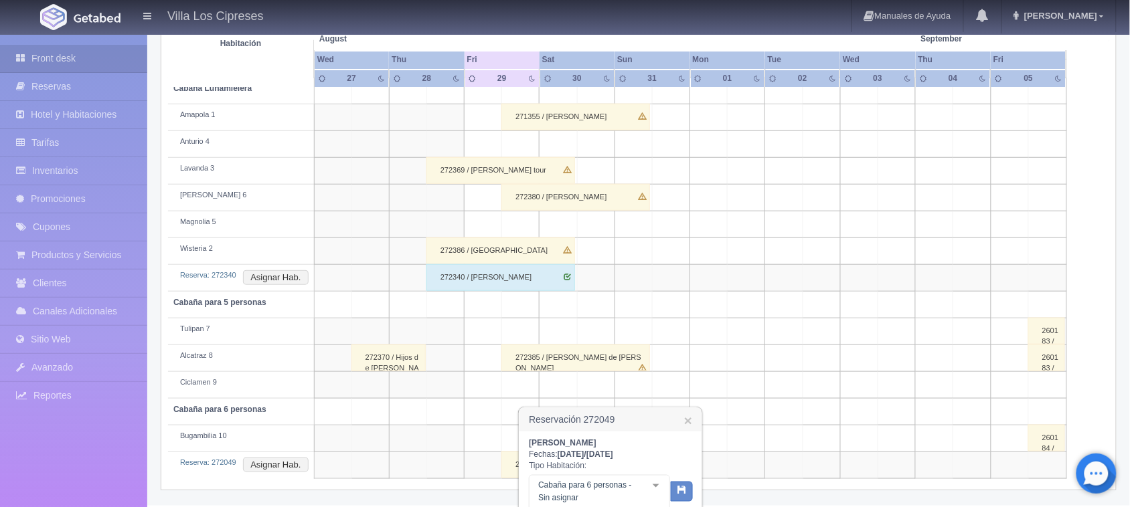
scroll to position [395, 0]
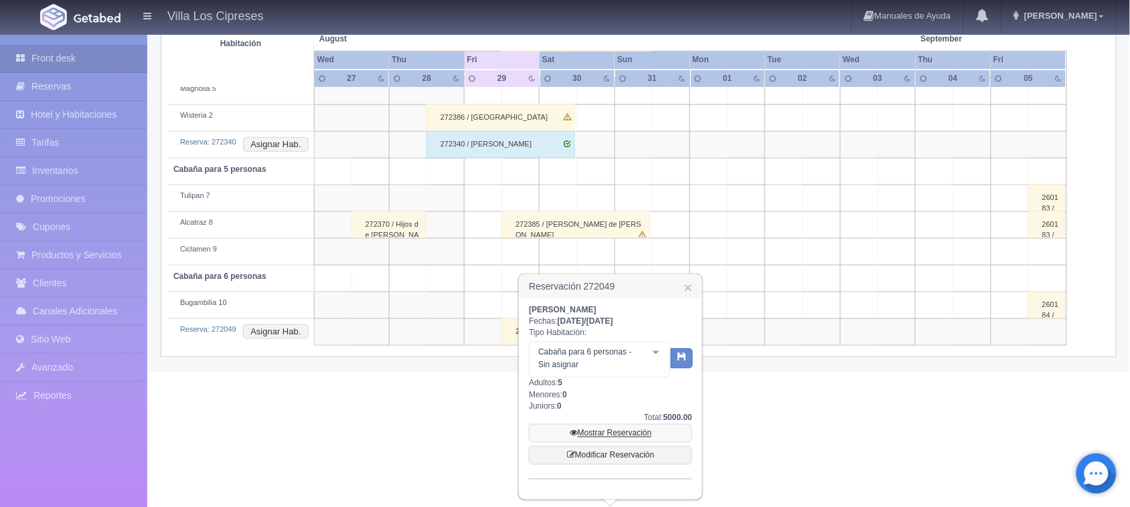
click at [646, 428] on link "Mostrar Reservación" at bounding box center [610, 433] width 163 height 19
click at [629, 432] on link "Mostrar Reservación" at bounding box center [610, 433] width 163 height 19
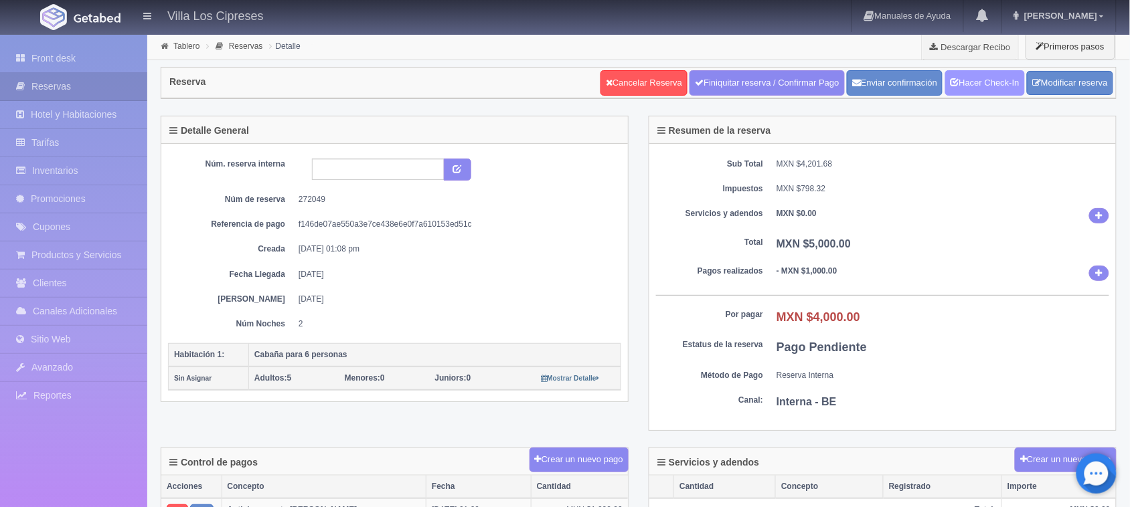
click at [957, 85] on link "Hacer Check-In" at bounding box center [985, 82] width 80 height 25
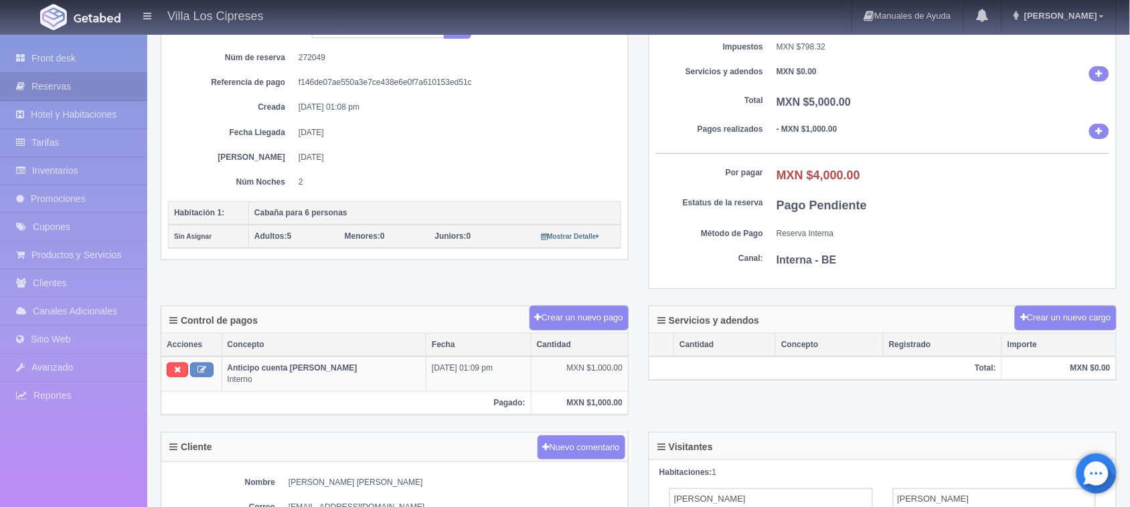
scroll to position [251, 0]
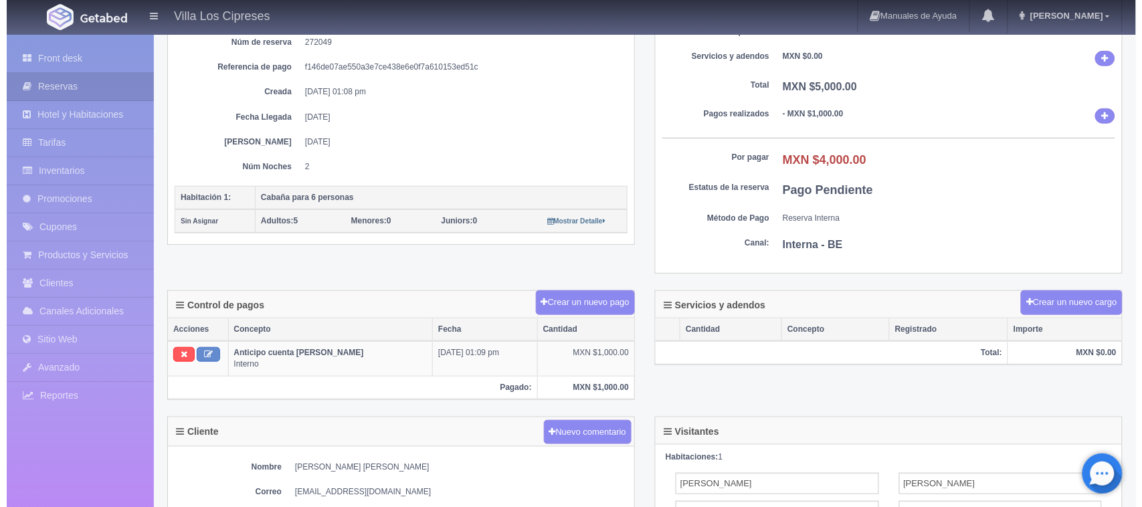
scroll to position [251, 0]
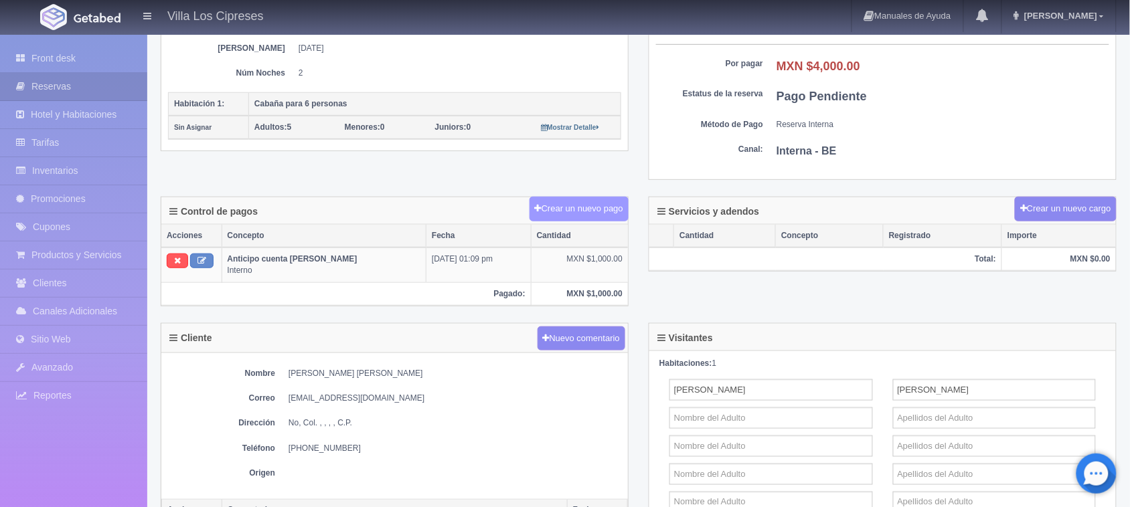
click at [563, 205] on button "Crear un nuevo pago" at bounding box center [578, 209] width 99 height 25
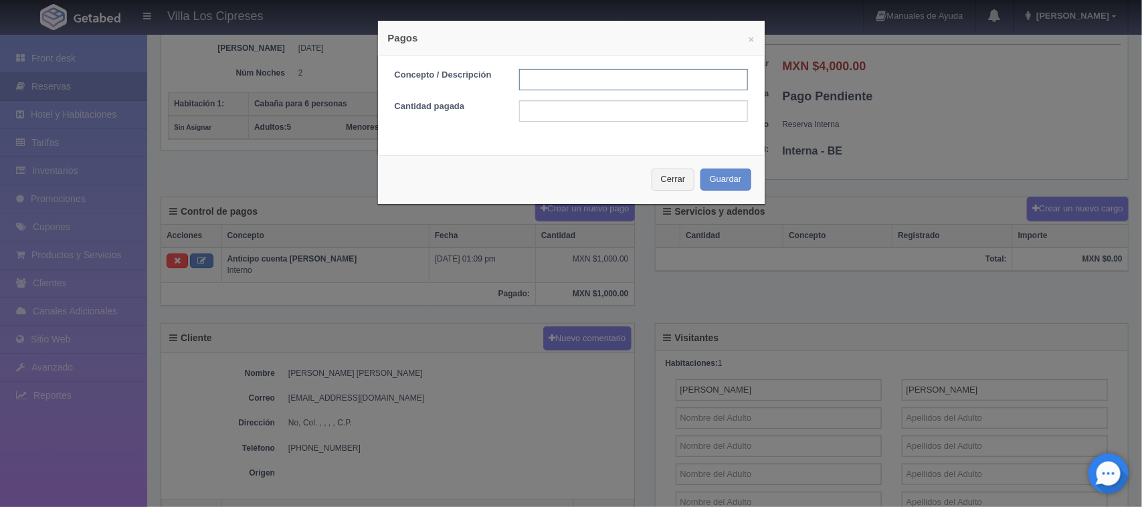
click at [539, 87] on input "text" at bounding box center [633, 79] width 229 height 21
type input "Resetante en efectivo"
click at [574, 112] on input "text" at bounding box center [633, 110] width 229 height 21
type input "4000.00"
click at [708, 184] on button "Guardar" at bounding box center [726, 180] width 51 height 22
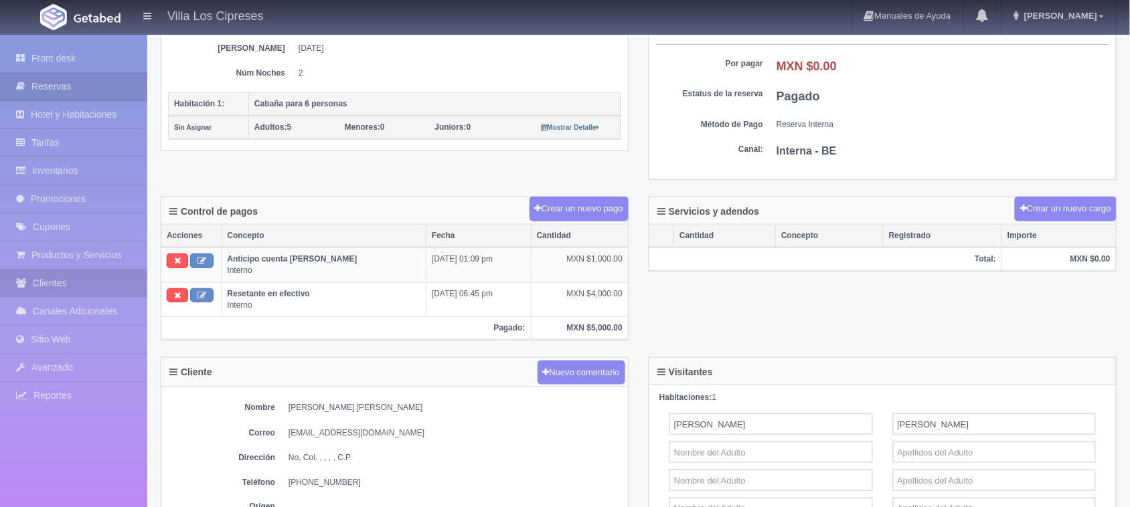
scroll to position [251, 0]
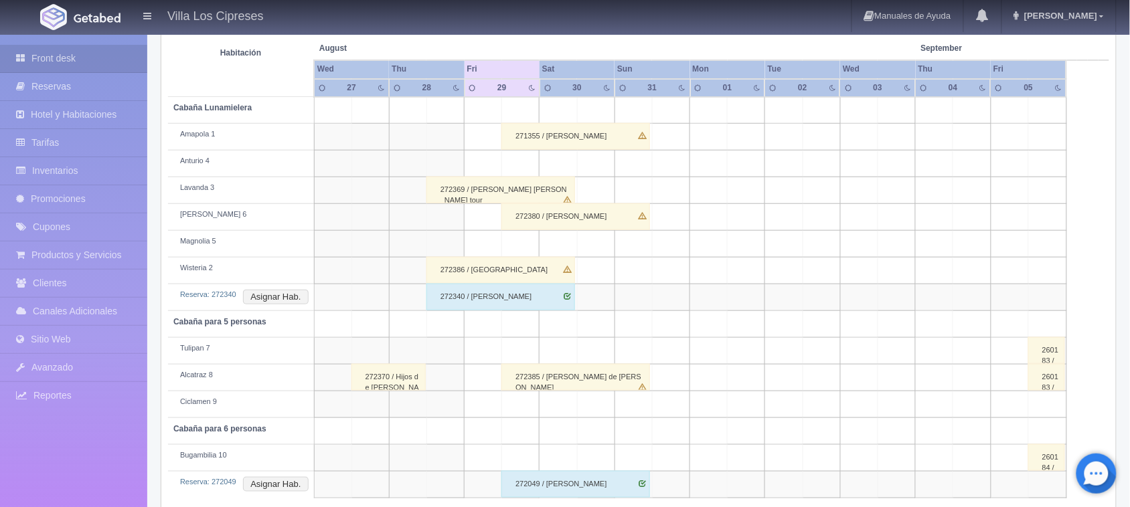
scroll to position [261, 0]
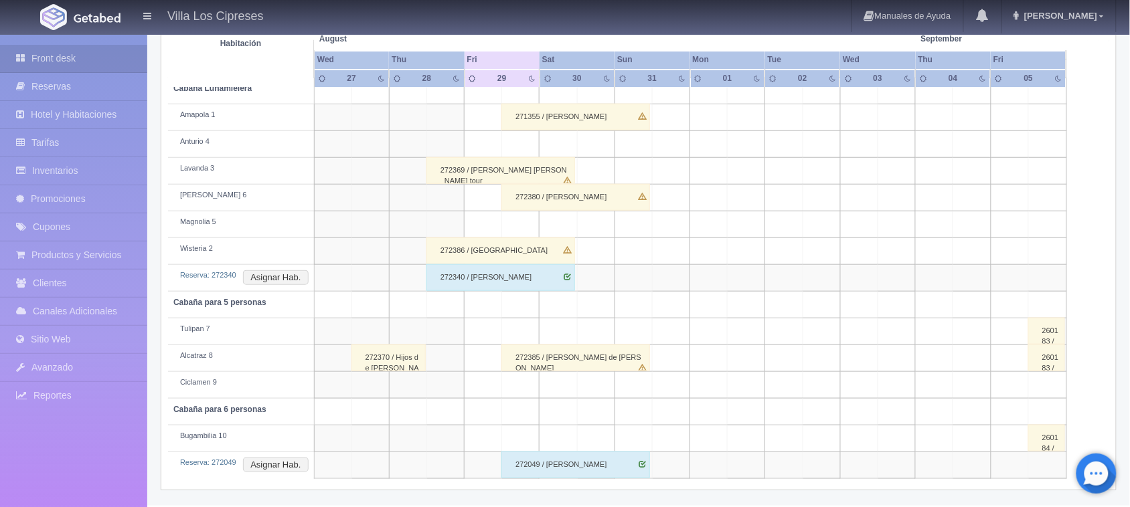
scroll to position [261, 0]
click at [557, 124] on div "271355 / Clara Dueñas" at bounding box center [575, 117] width 149 height 27
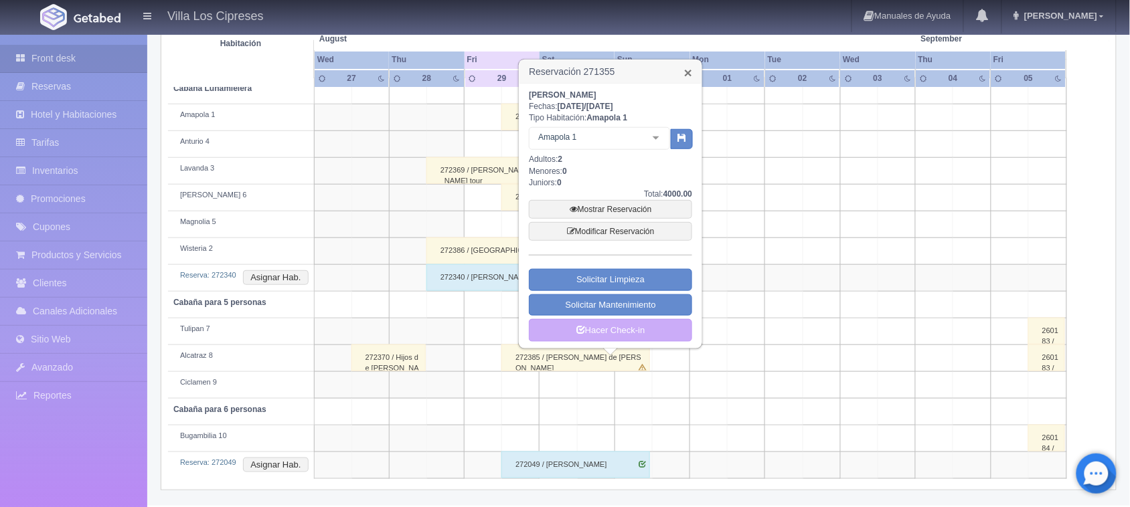
click at [687, 68] on link "×" at bounding box center [688, 73] width 8 height 14
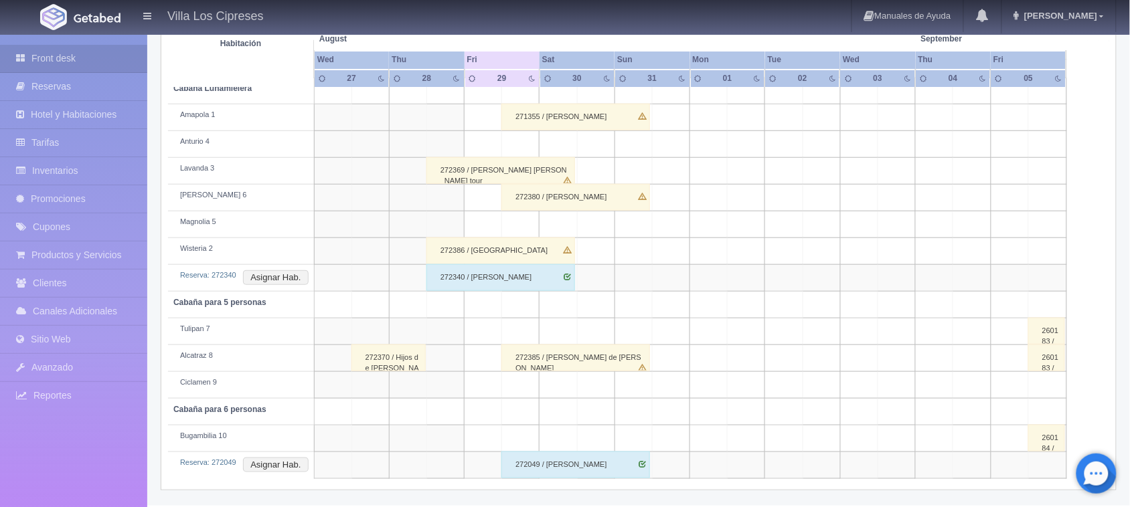
click at [584, 114] on div "271355 / Clara Dueñas" at bounding box center [575, 117] width 149 height 27
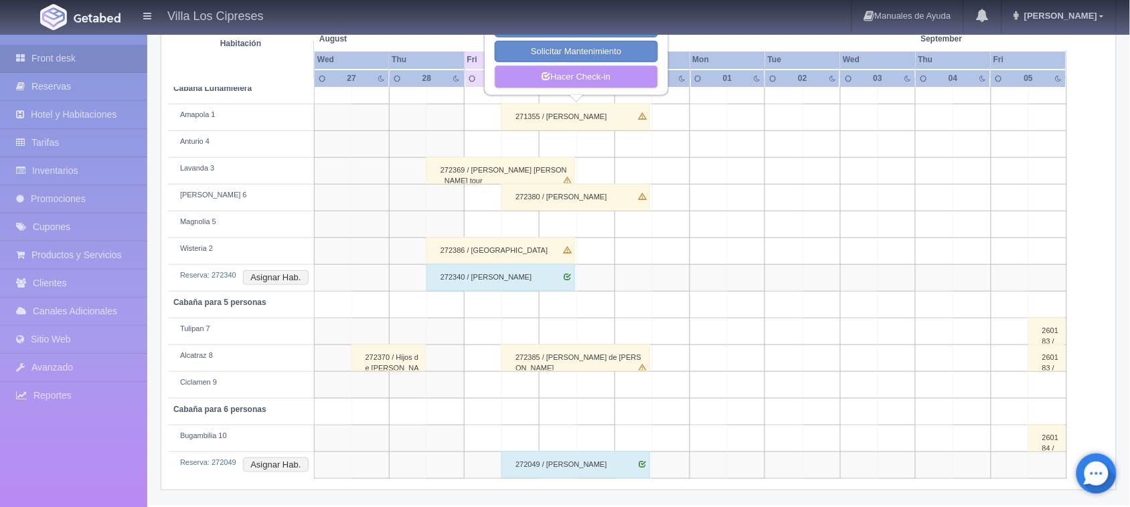
click at [600, 88] on link "Hacer Check-in" at bounding box center [576, 77] width 163 height 23
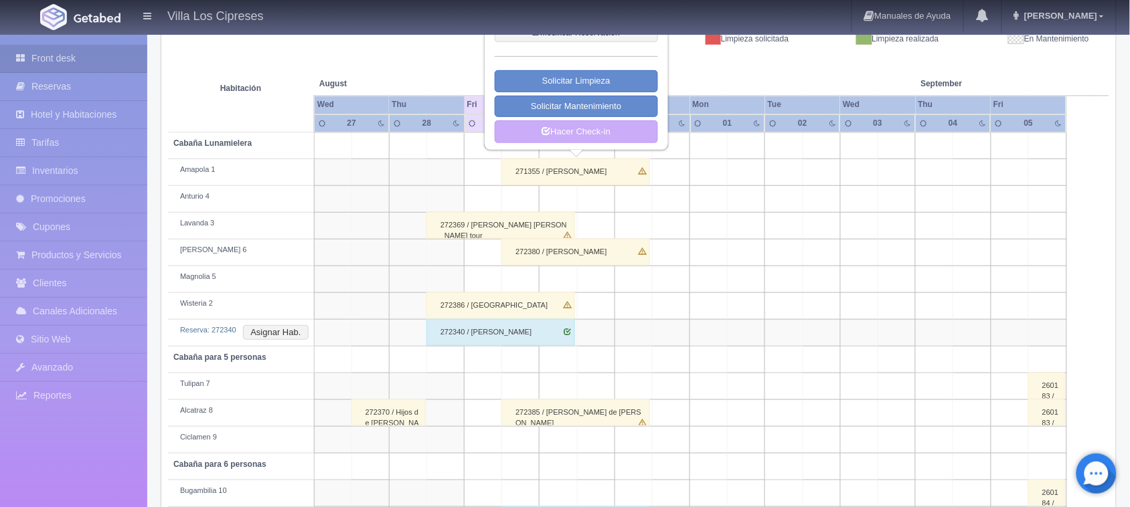
scroll to position [177, 0]
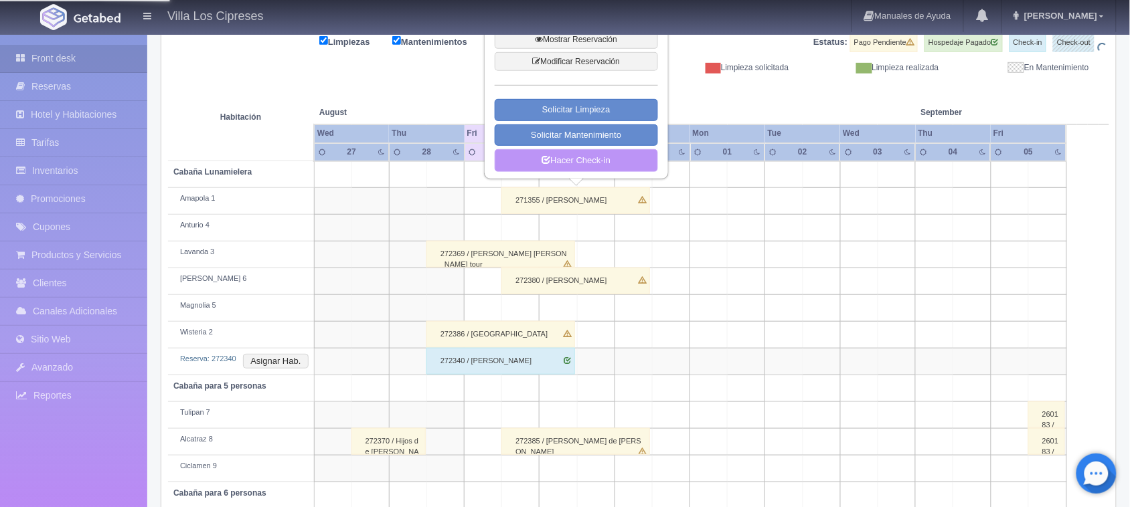
click at [614, 171] on link "Hacer Check-in" at bounding box center [576, 160] width 163 height 23
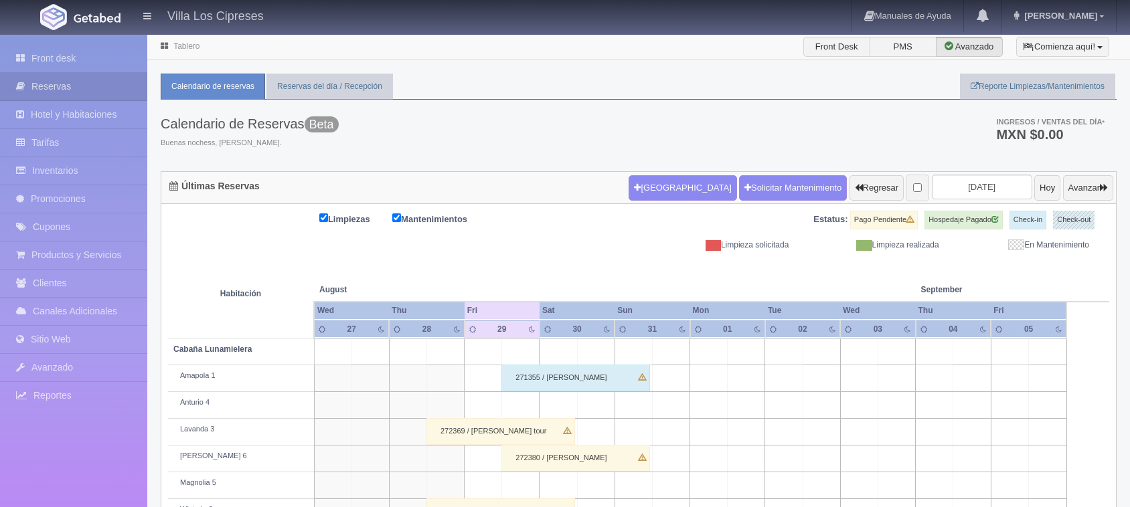
scroll to position [100, 0]
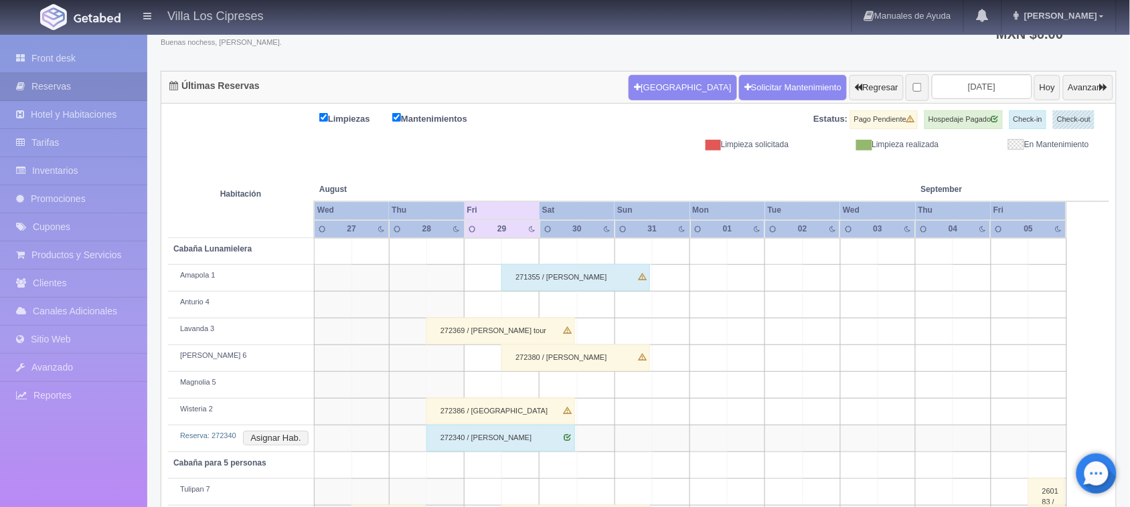
click at [570, 282] on div "271355 / Clara Dueñas" at bounding box center [575, 277] width 149 height 27
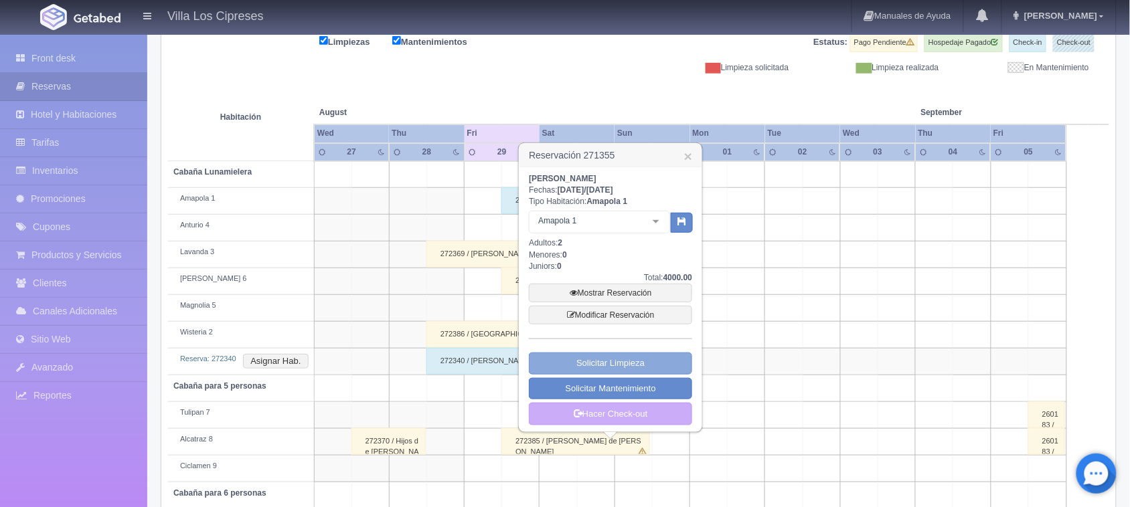
scroll to position [261, 0]
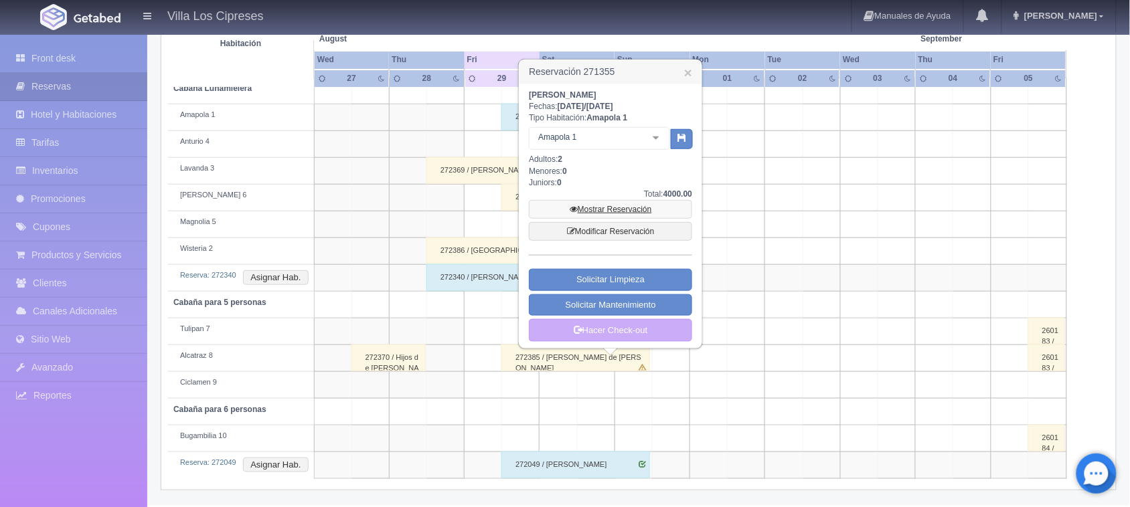
click at [629, 215] on link "Mostrar Reservación" at bounding box center [610, 209] width 163 height 19
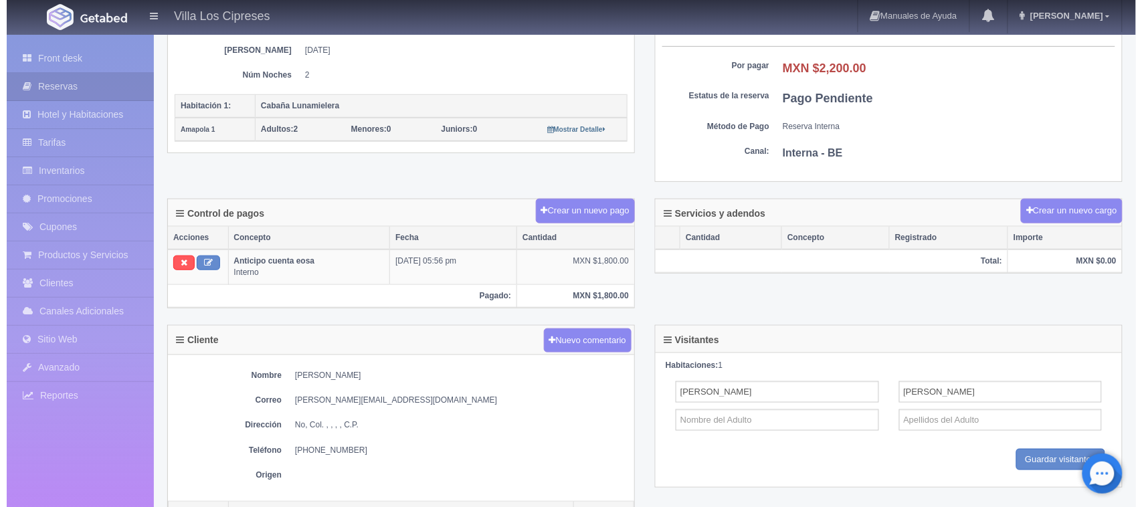
scroll to position [251, 0]
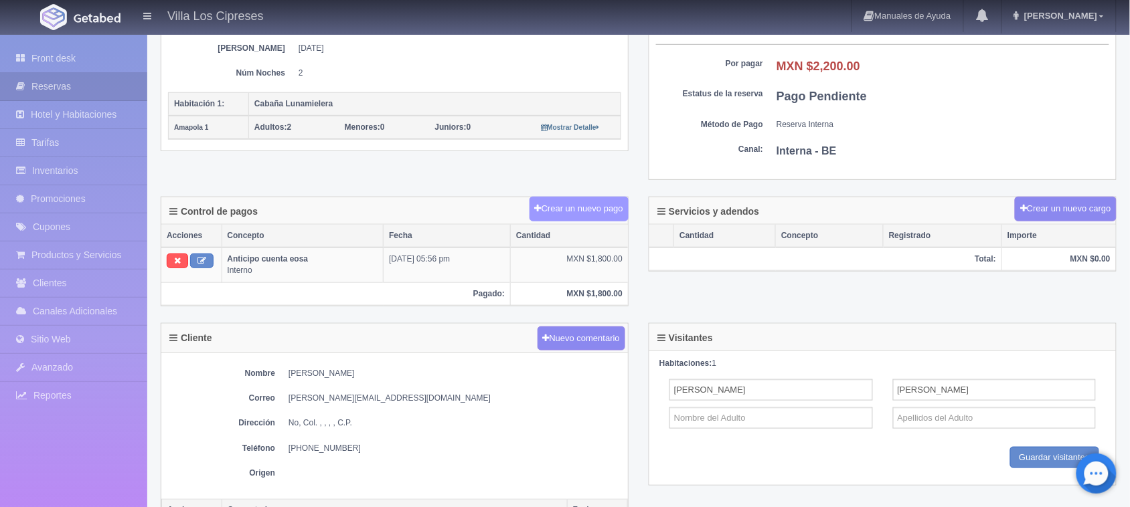
click at [612, 218] on button "Crear un nuevo pago" at bounding box center [578, 209] width 99 height 25
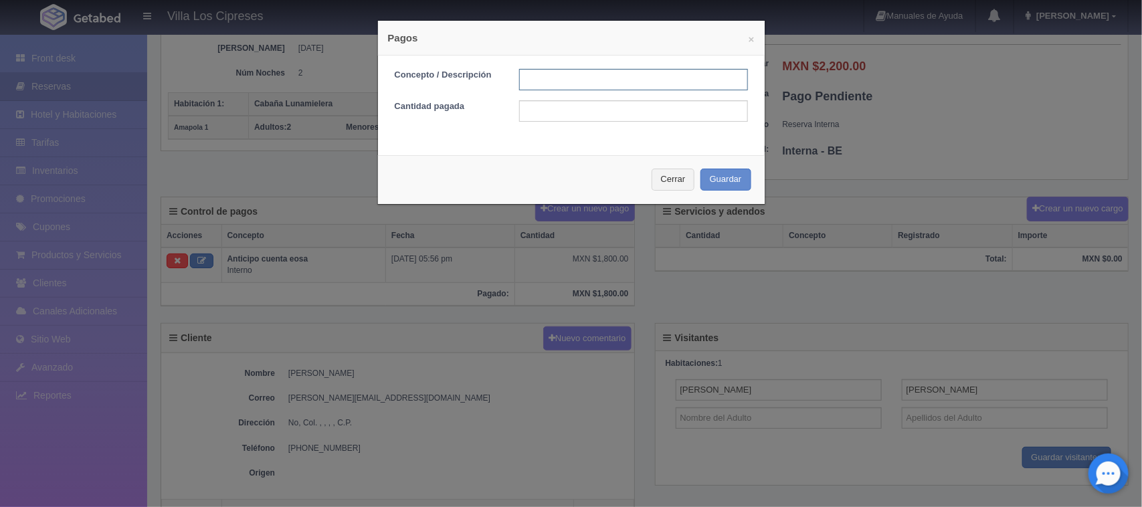
click at [576, 84] on input "text" at bounding box center [633, 79] width 229 height 21
type input "Resetante en efectivo"
click at [570, 115] on input "text" at bounding box center [633, 110] width 229 height 21
type input "2200.00"
click at [727, 175] on button "Guardar" at bounding box center [726, 180] width 51 height 22
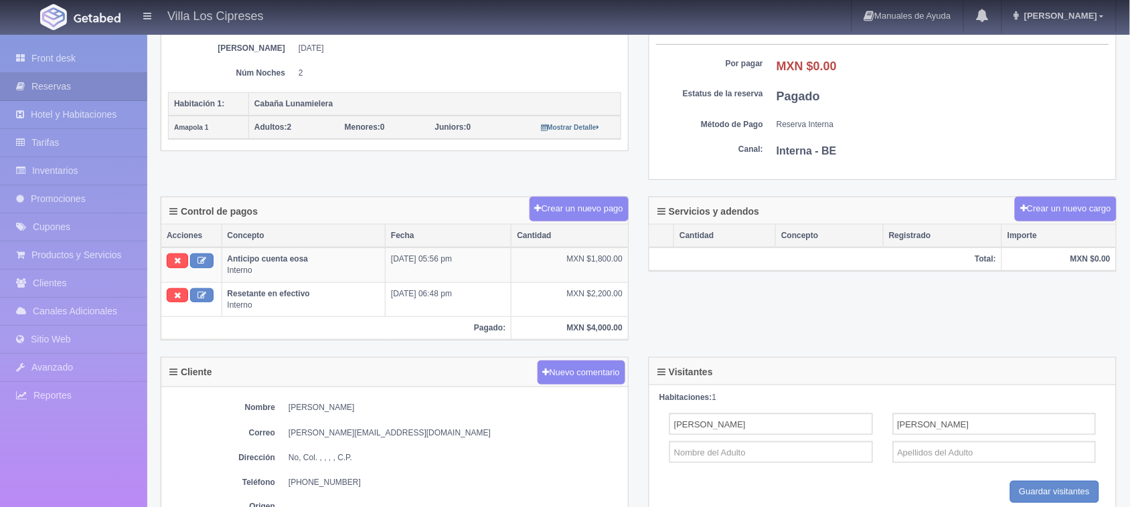
scroll to position [251, 0]
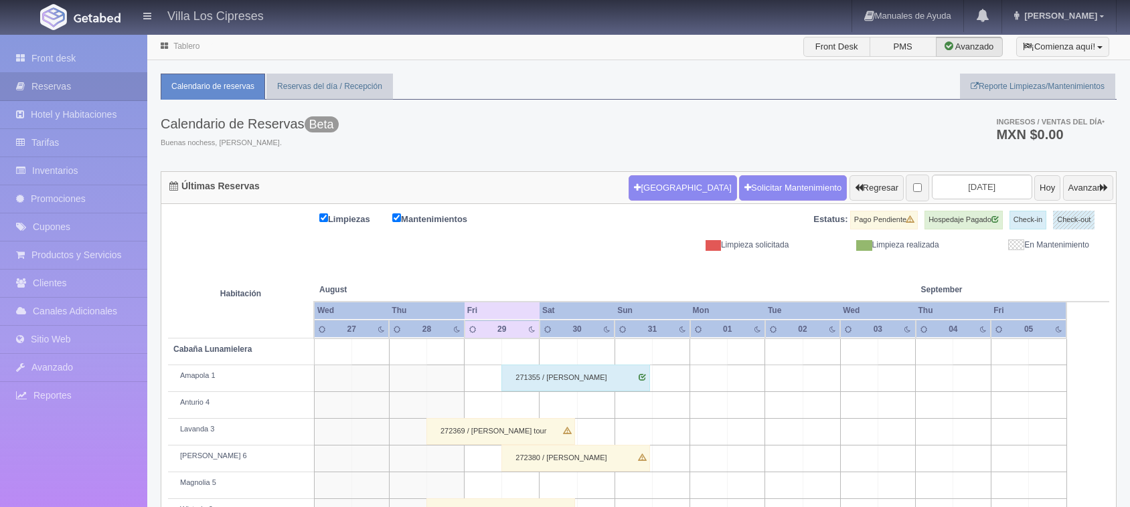
scroll to position [261, 0]
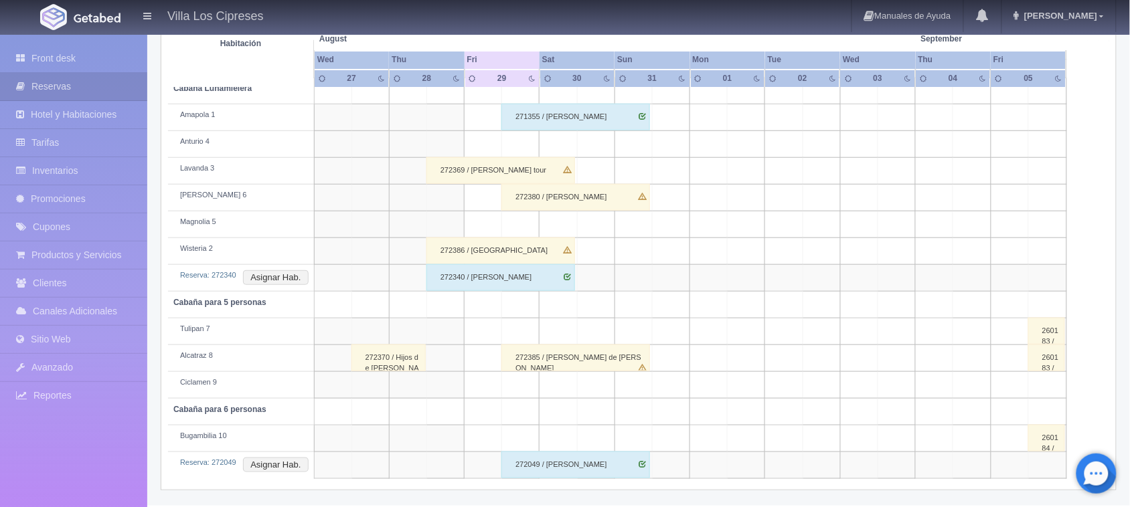
click at [550, 199] on div "272380 / [PERSON_NAME]" at bounding box center [575, 197] width 149 height 27
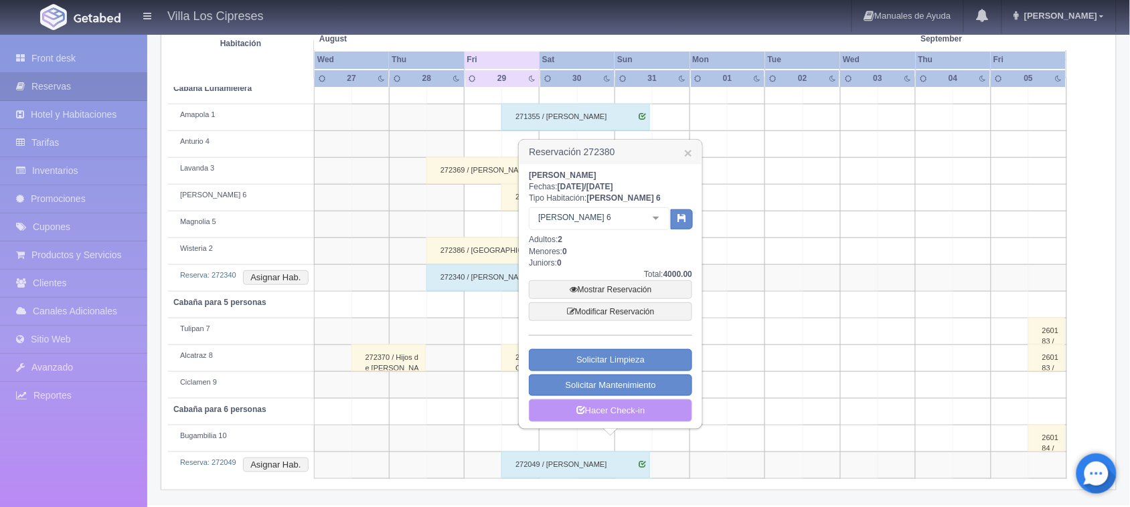
click at [604, 404] on link "Hacer Check-in" at bounding box center [610, 411] width 163 height 23
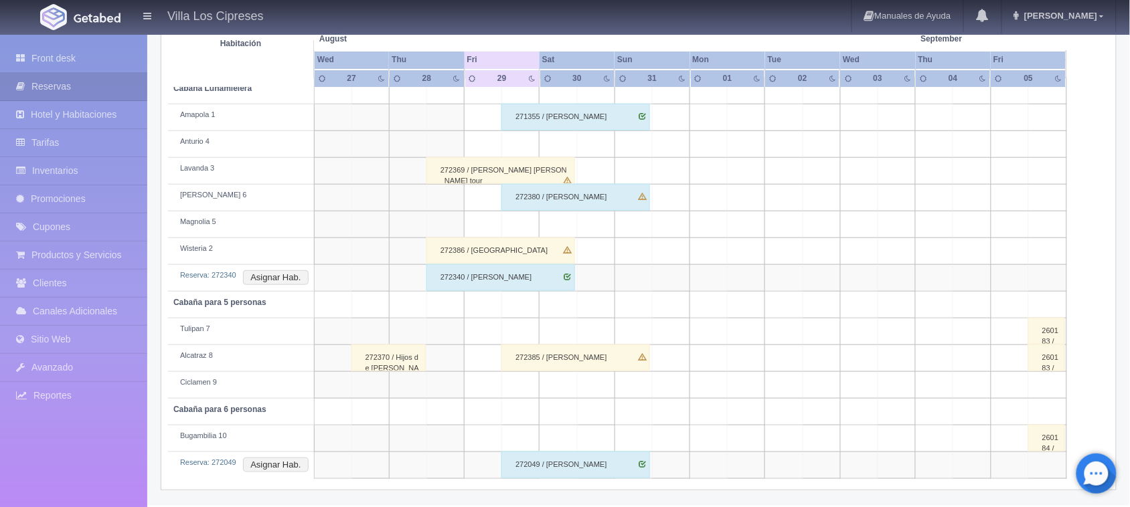
scroll to position [261, 0]
click at [552, 203] on div "272380 / [PERSON_NAME]" at bounding box center [575, 197] width 149 height 27
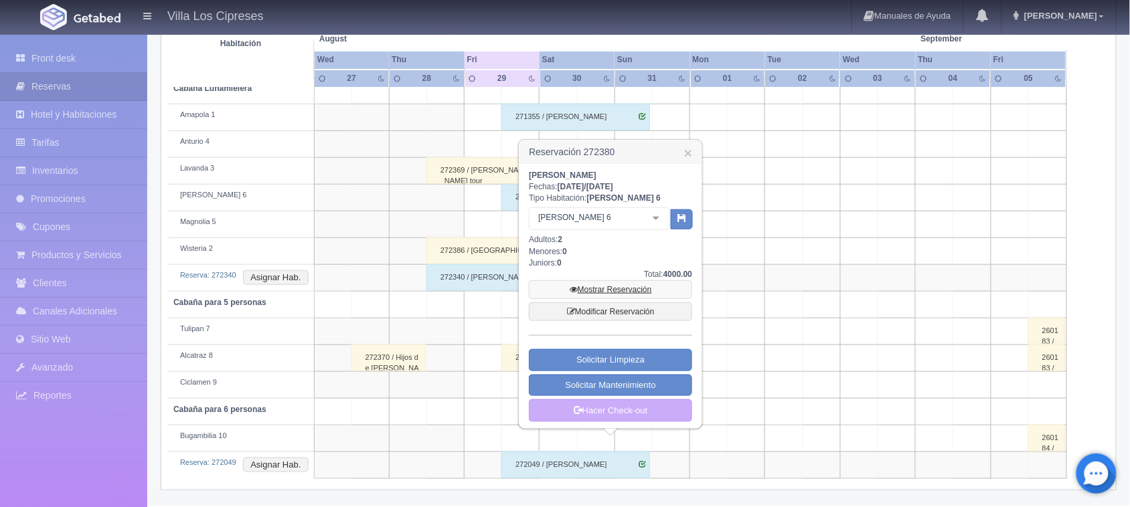
click at [596, 291] on link "Mostrar Reservación" at bounding box center [610, 289] width 163 height 19
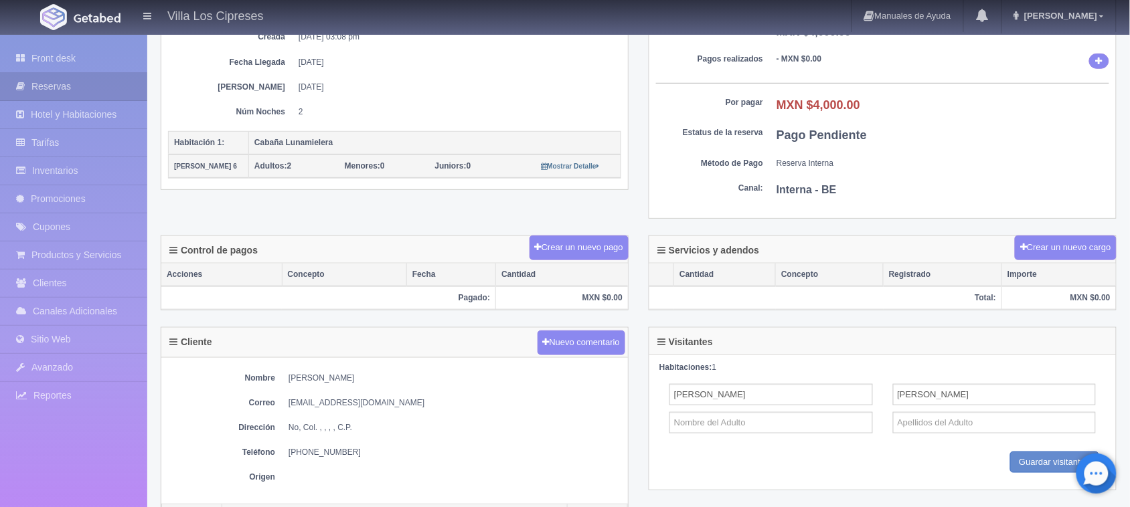
scroll to position [251, 0]
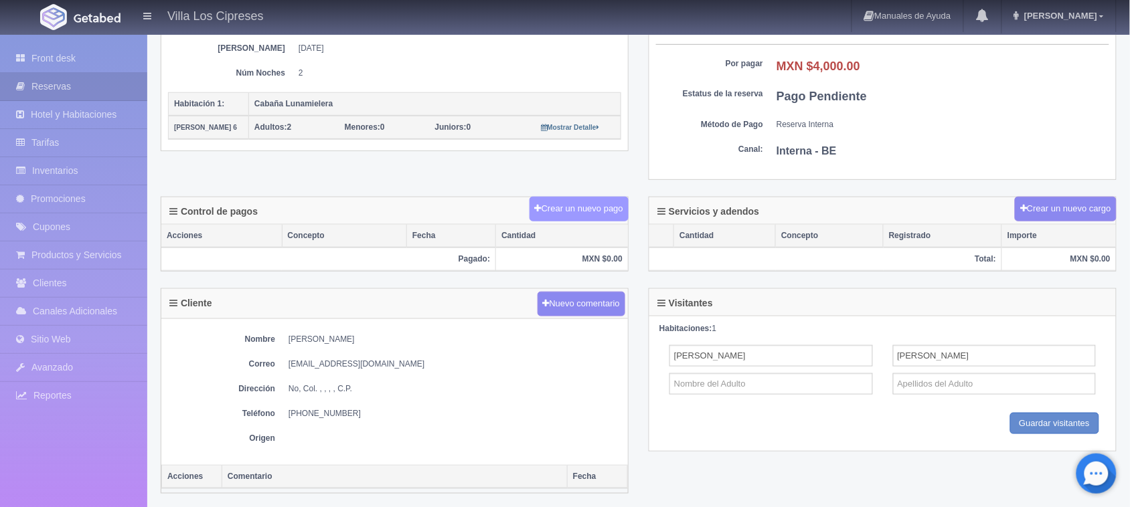
click at [586, 218] on button "Crear un nuevo pago" at bounding box center [578, 209] width 99 height 25
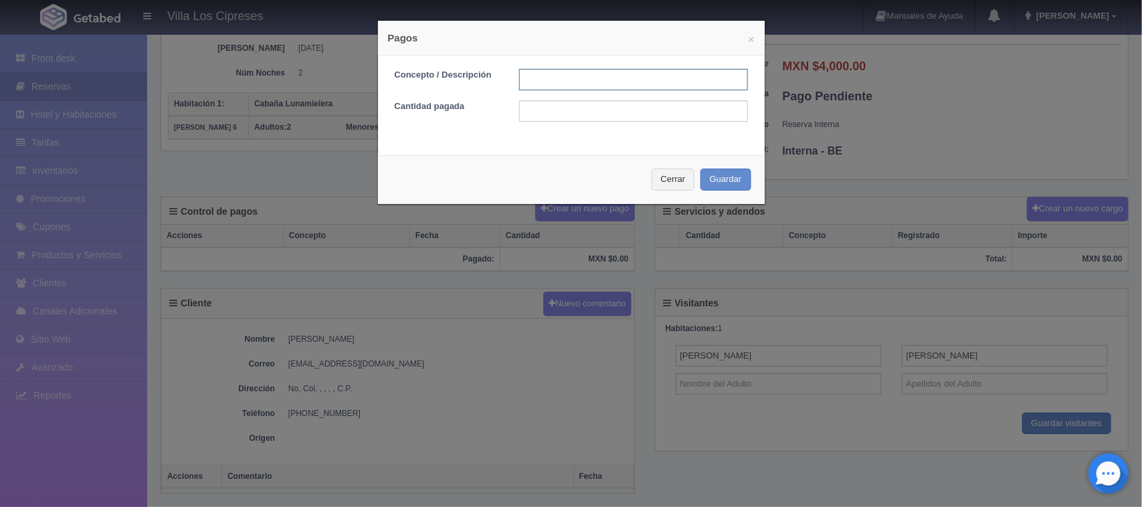
click at [584, 84] on input "text" at bounding box center [633, 79] width 229 height 21
type input "Tota Efectivo"
click at [584, 104] on input "text" at bounding box center [633, 110] width 229 height 21
type input "4000.00"
click at [671, 172] on button "Cerrar" at bounding box center [674, 180] width 44 height 22
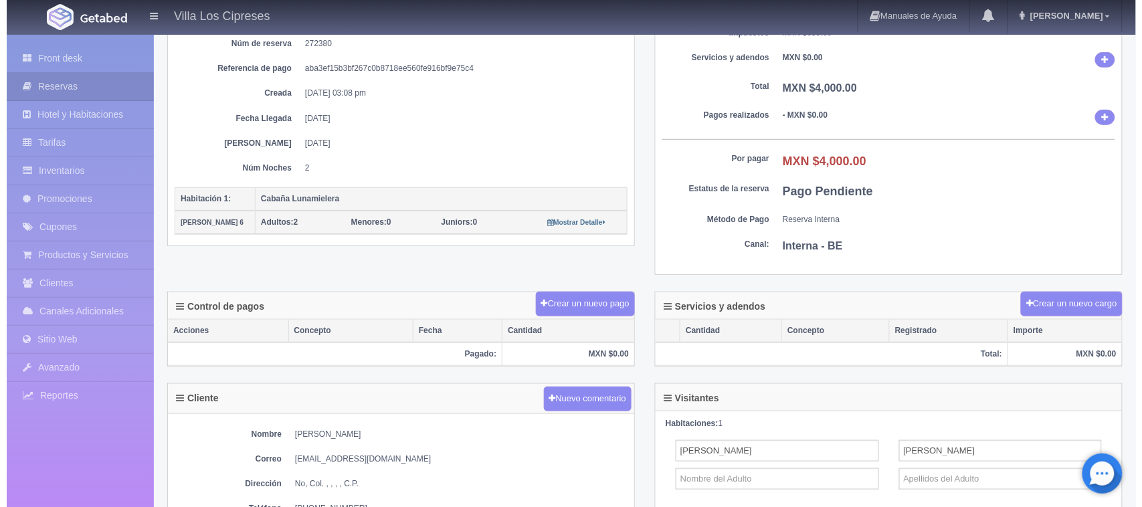
scroll to position [167, 0]
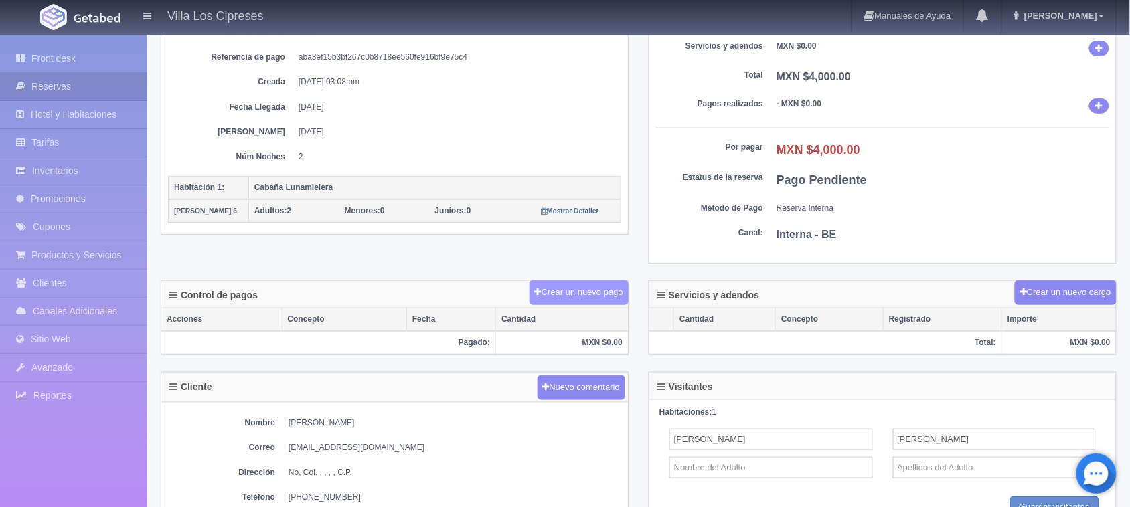
click at [610, 296] on button "Crear un nuevo pago" at bounding box center [578, 292] width 99 height 25
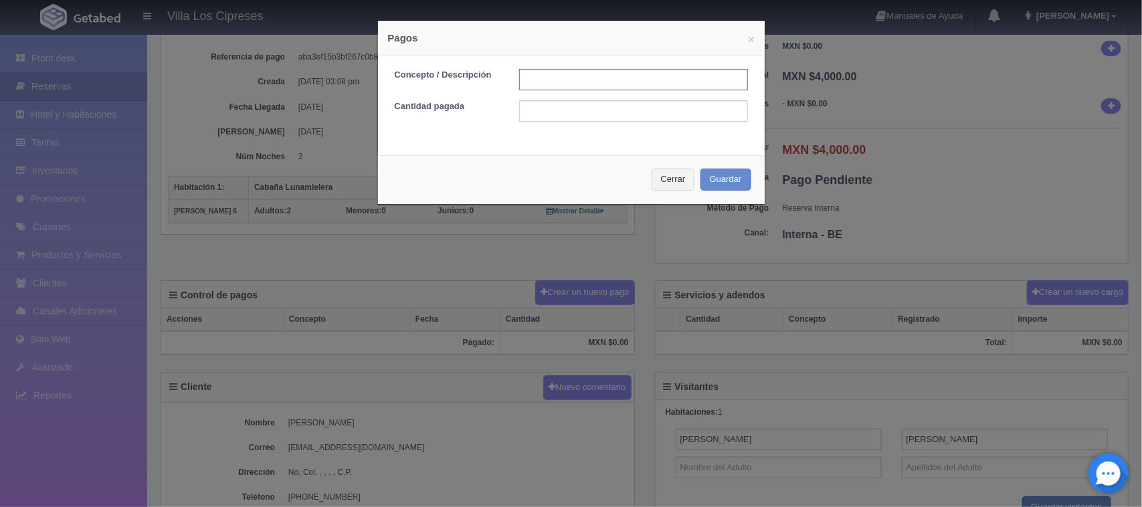
click at [603, 89] on input "text" at bounding box center [633, 79] width 229 height 21
type input "Tota Efectivo"
click at [525, 111] on input "text" at bounding box center [633, 110] width 229 height 21
type input "4000.00"
click at [708, 185] on button "Guardar" at bounding box center [726, 180] width 51 height 22
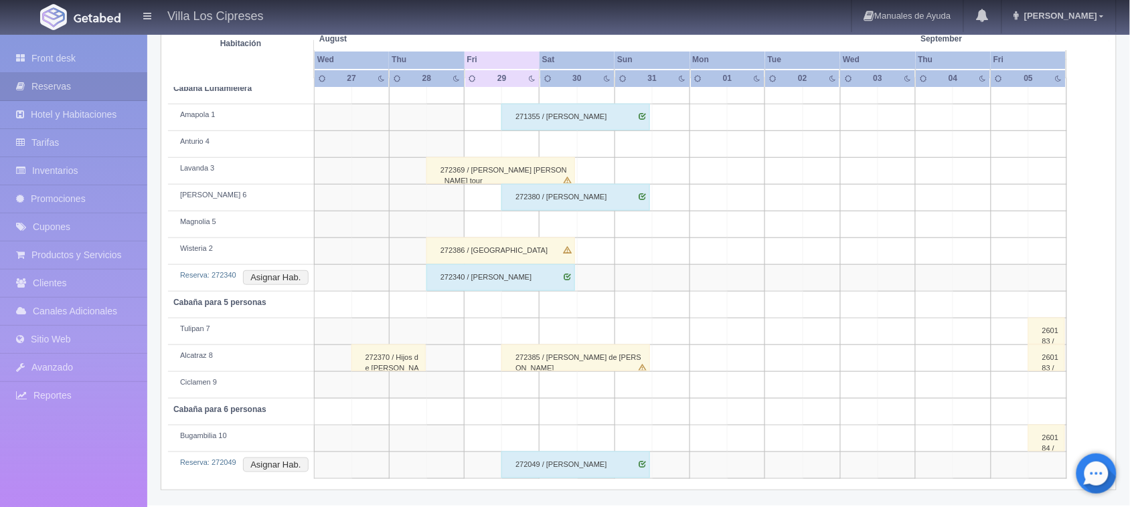
scroll to position [261, 0]
click at [541, 363] on div "272385 / Jose de jesus mendez" at bounding box center [575, 358] width 149 height 27
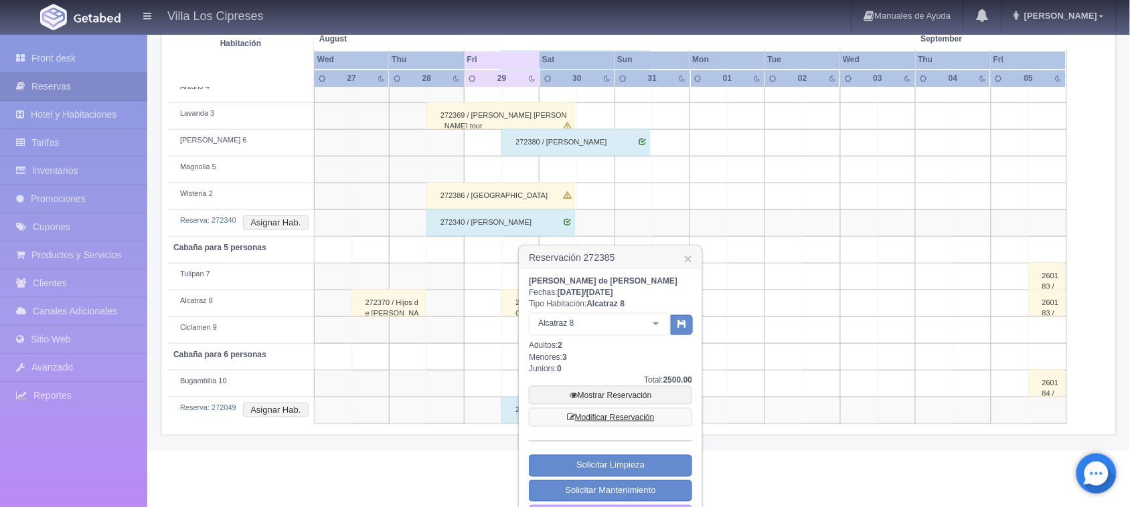
scroll to position [345, 0]
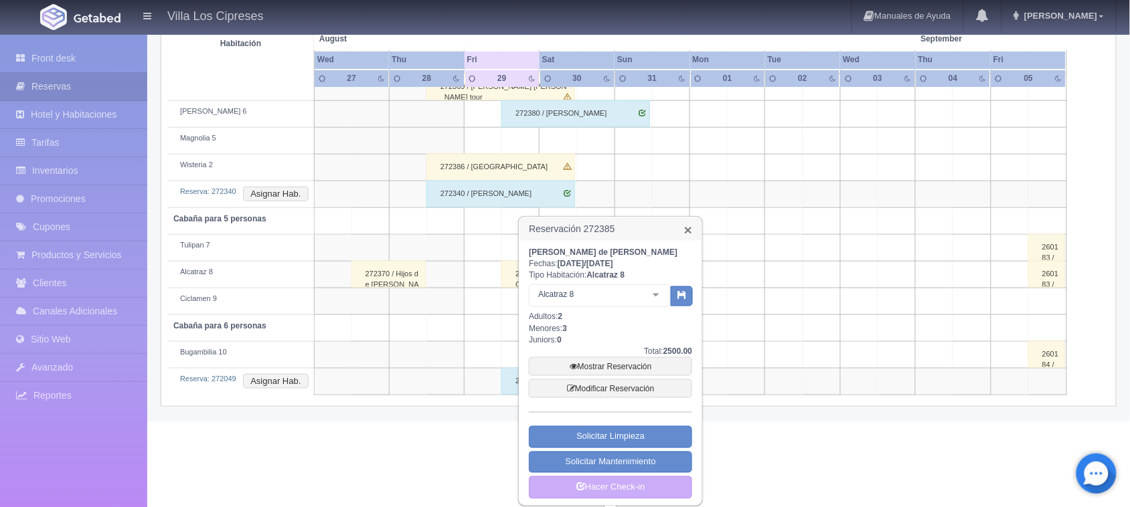
click at [691, 228] on link "×" at bounding box center [688, 230] width 8 height 14
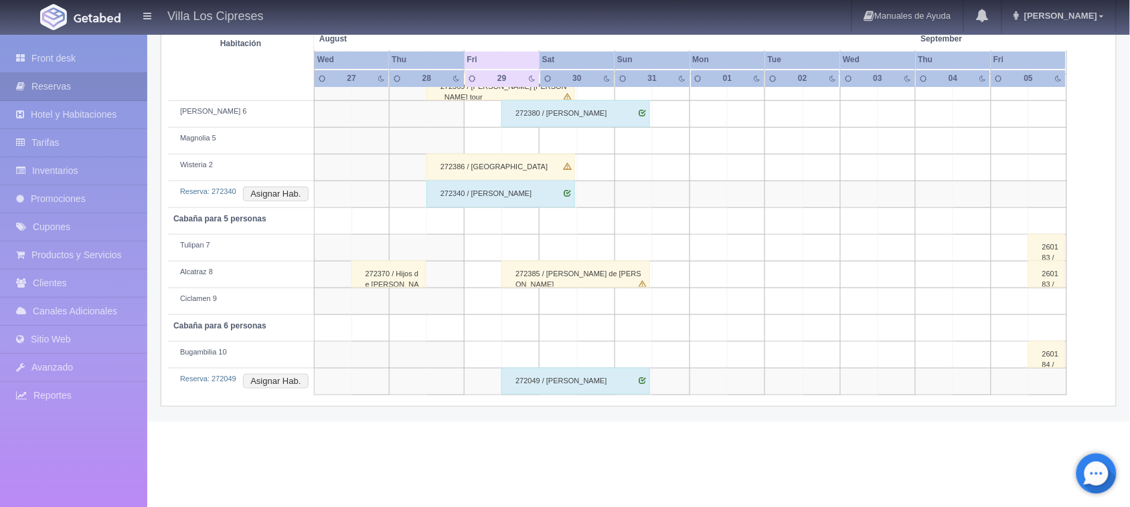
scroll to position [261, 0]
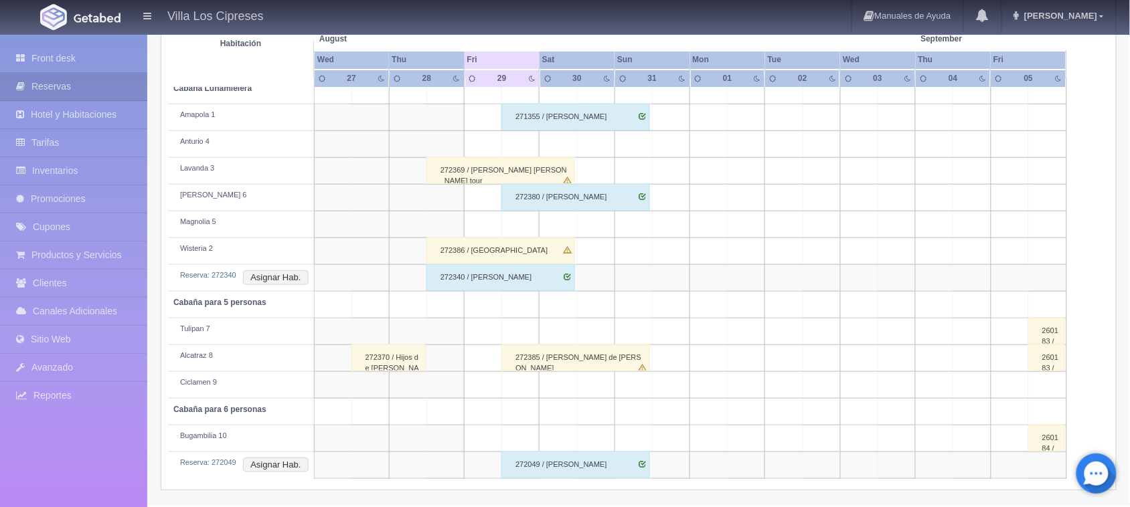
click at [542, 358] on div "272385 / [PERSON_NAME] de [PERSON_NAME]" at bounding box center [575, 358] width 149 height 27
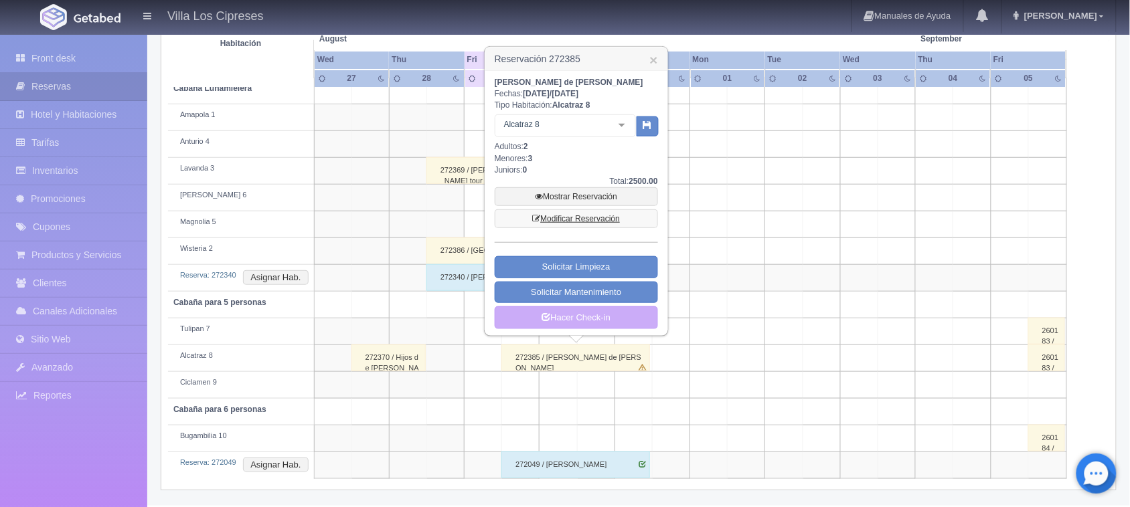
click at [596, 221] on link "Modificar Reservación" at bounding box center [576, 218] width 163 height 19
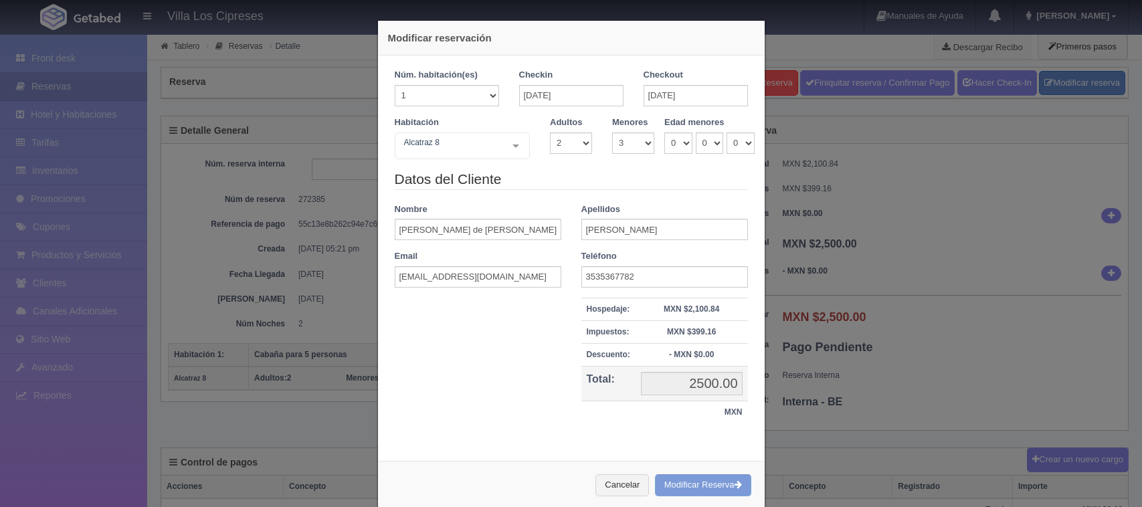
select select "2"
select select "3"
click at [584, 98] on input "[DATE]" at bounding box center [571, 95] width 104 height 21
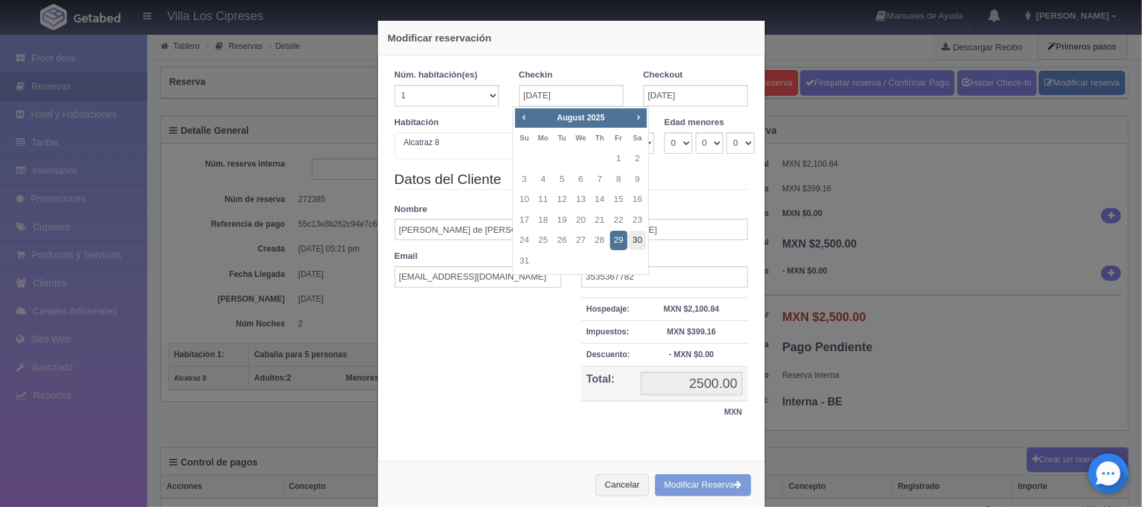
click at [638, 239] on link "30" at bounding box center [637, 240] width 17 height 19
type input "30-08-2025"
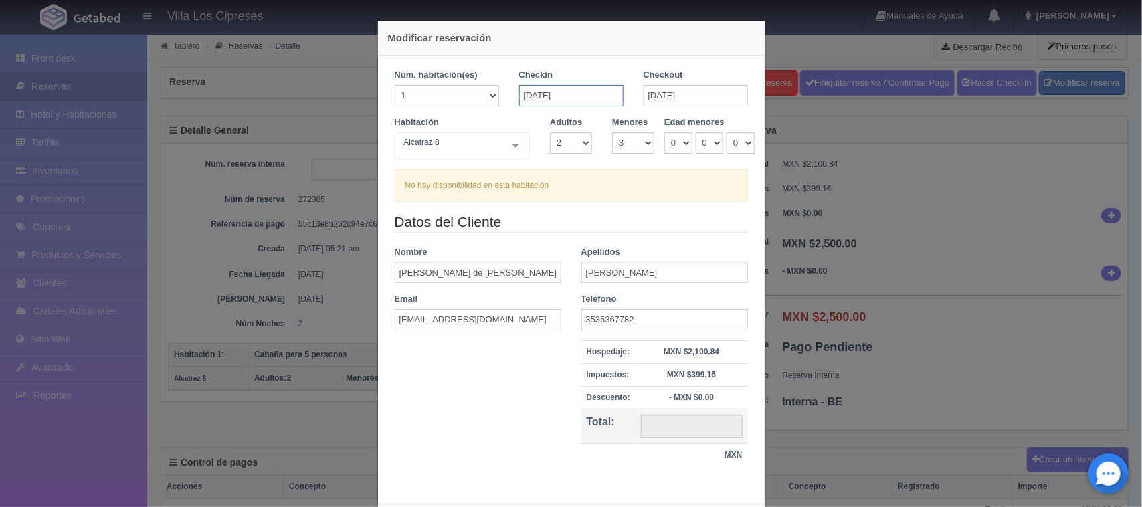
click at [566, 102] on input "30-08-2025" at bounding box center [571, 95] width 104 height 21
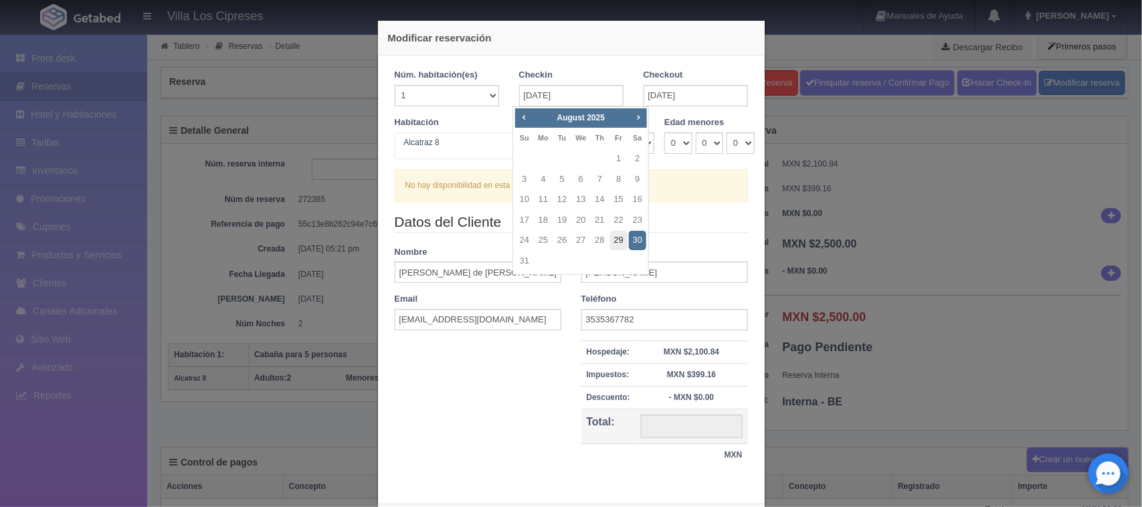
click at [624, 239] on link "29" at bounding box center [618, 240] width 17 height 19
type input "[DATE]"
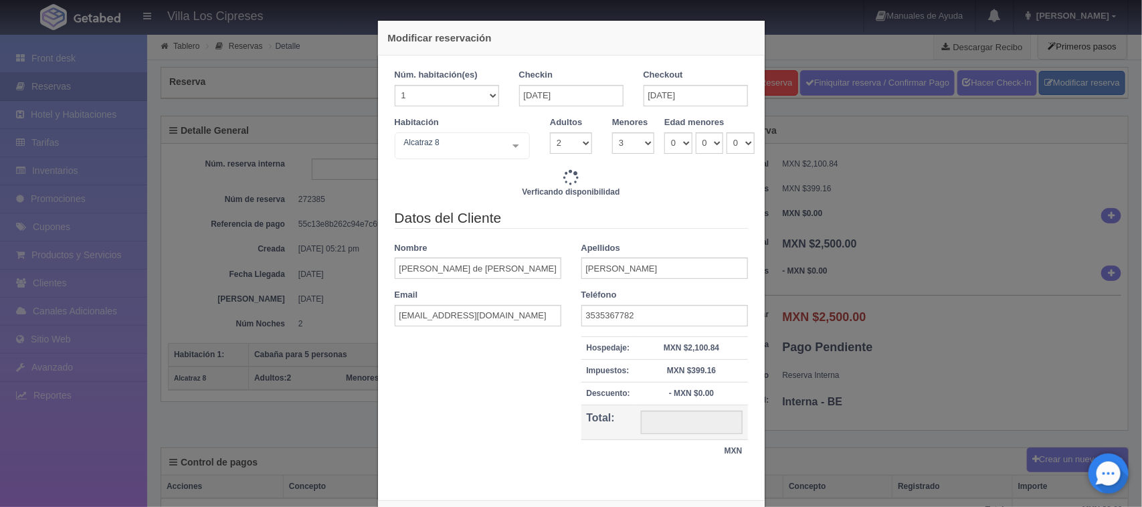
type input "4800.00"
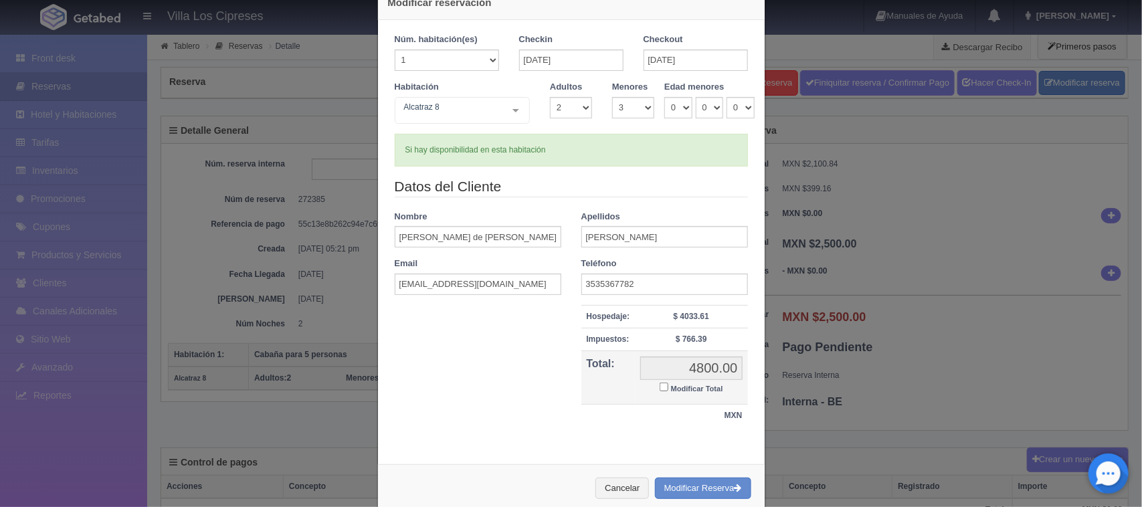
scroll to position [64, 0]
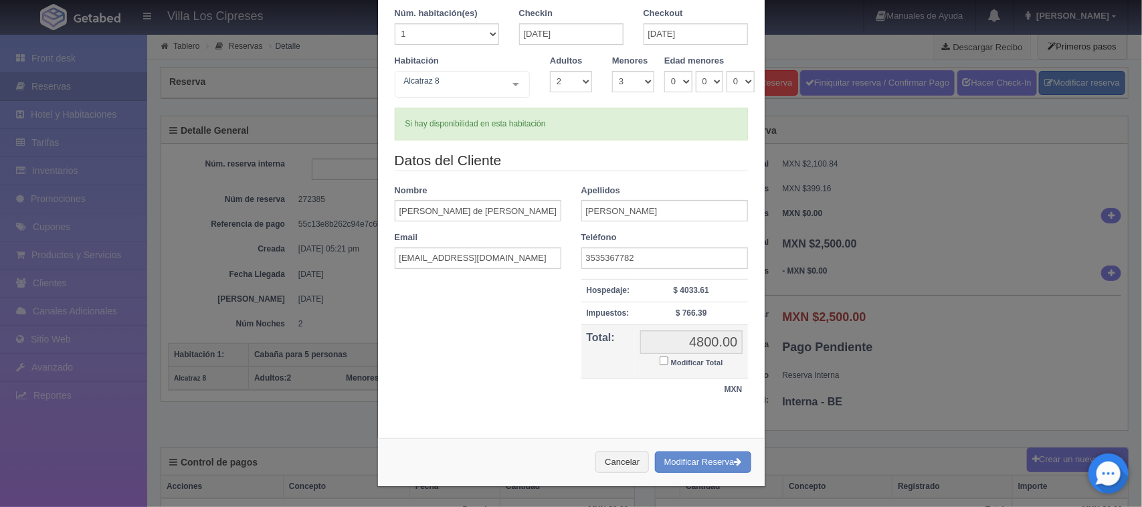
click at [660, 359] on input "Modificar Total" at bounding box center [664, 361] width 9 height 9
checkbox input "true"
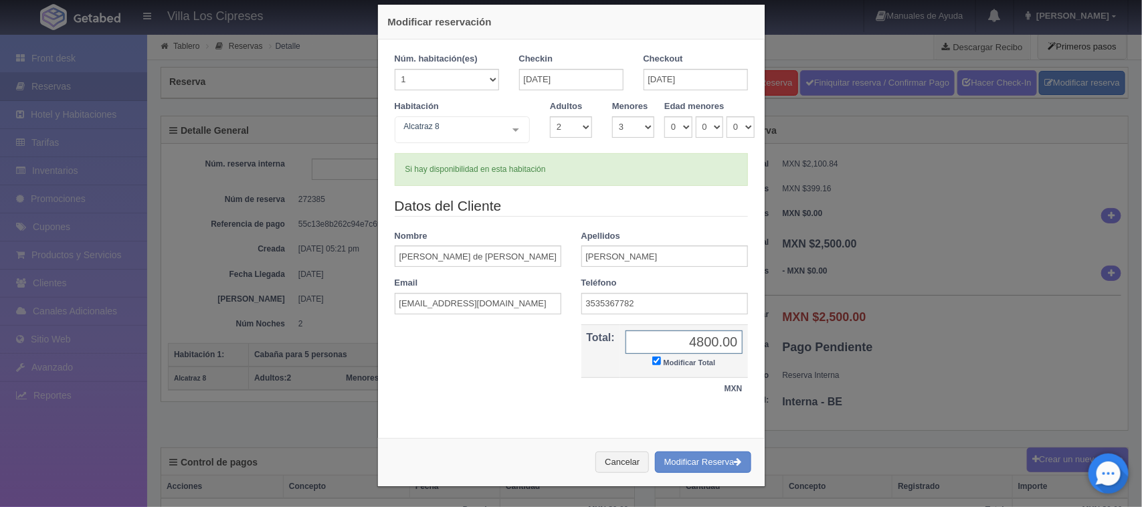
scroll to position [17, 0]
type input "2500"
click at [683, 456] on button "Modificar Reserva" at bounding box center [703, 463] width 96 height 22
click at [665, 458] on div "Cancelar Modificar Reserva" at bounding box center [571, 462] width 387 height 49
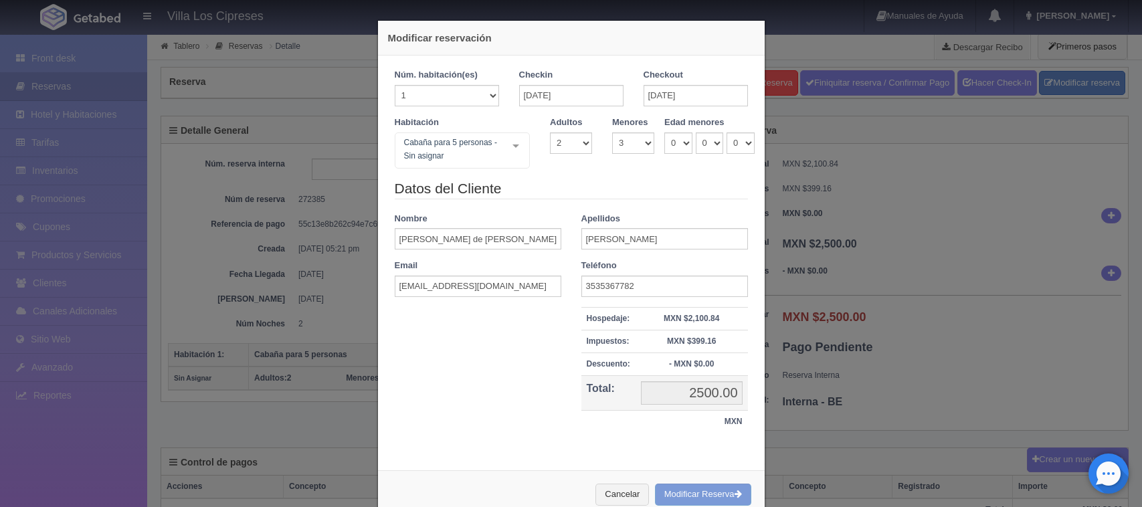
select select "2"
select select "3"
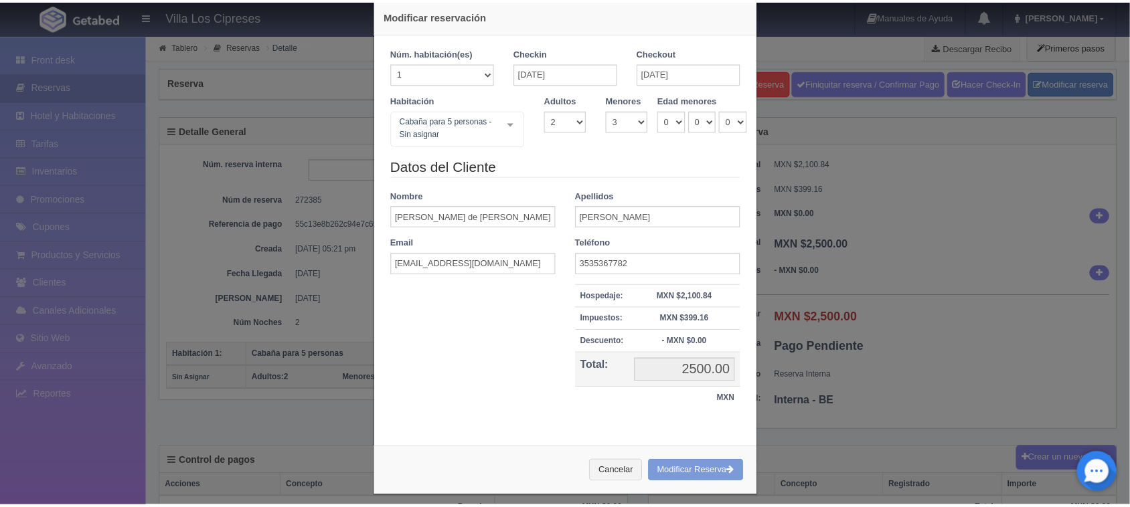
scroll to position [34, 0]
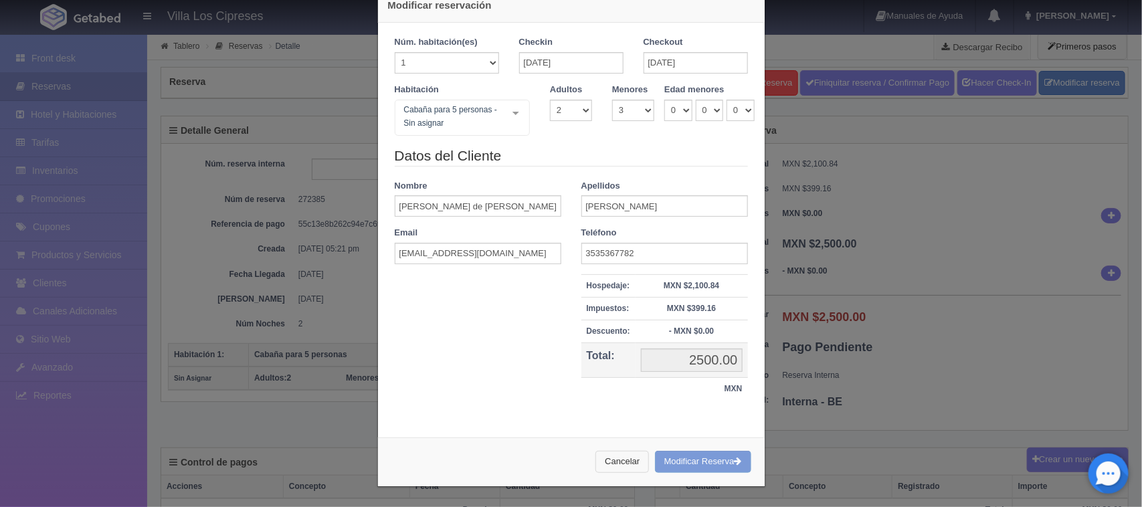
click at [626, 464] on button "Cancelar" at bounding box center [623, 462] width 54 height 22
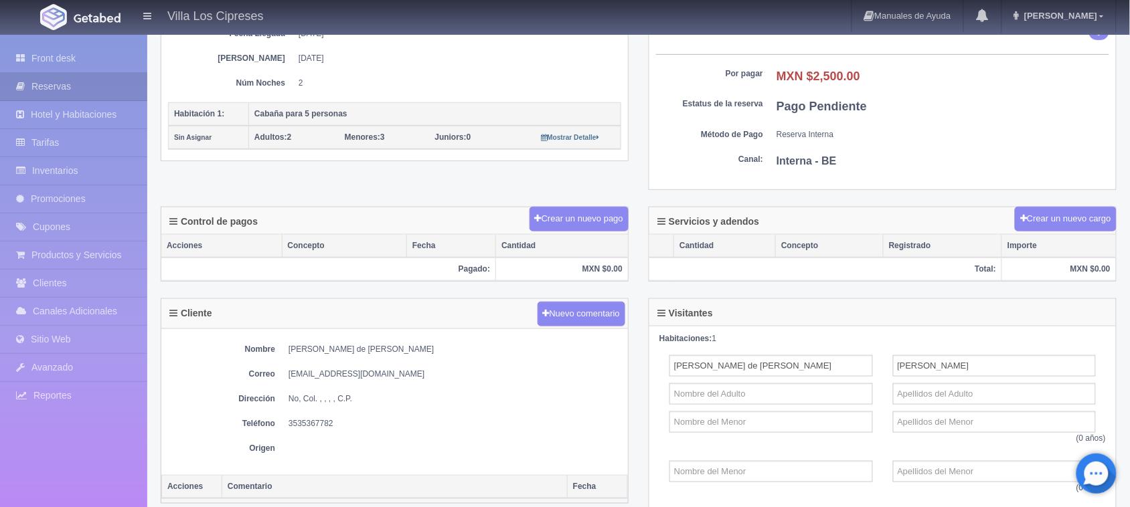
scroll to position [251, 0]
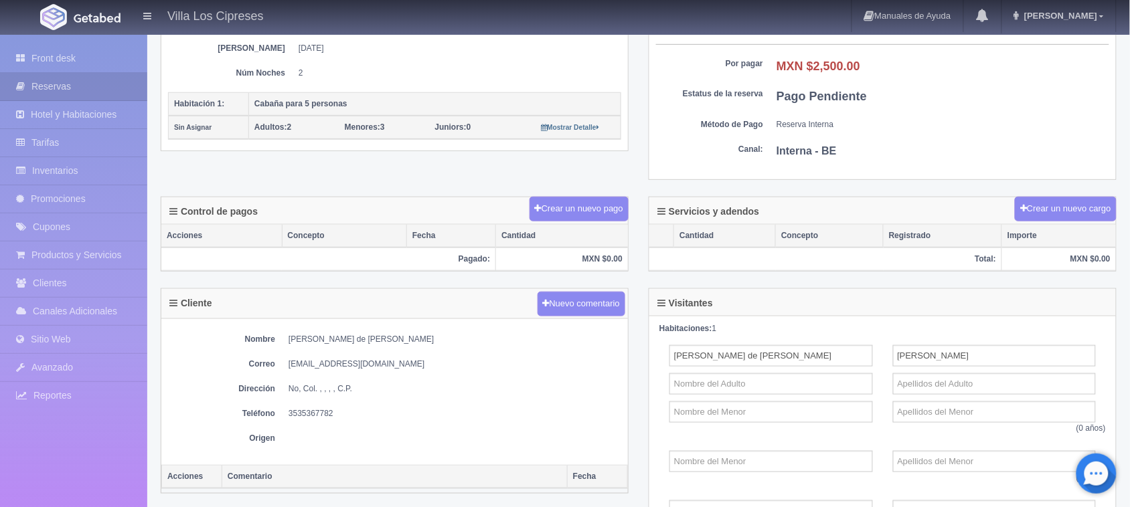
click at [89, 15] on img at bounding box center [97, 18] width 47 height 10
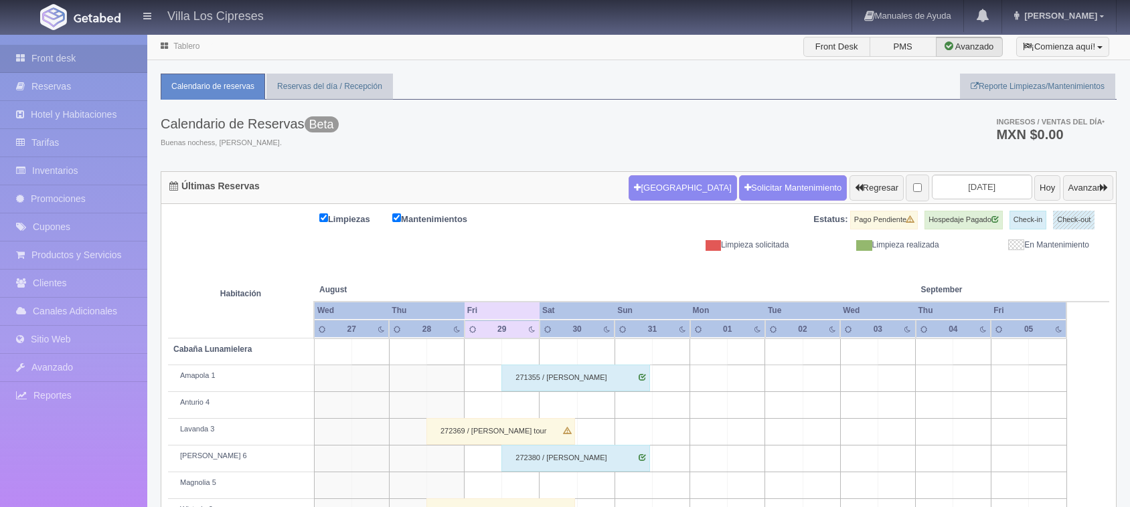
scroll to position [204, 0]
